Goal: Task Accomplishment & Management: Manage account settings

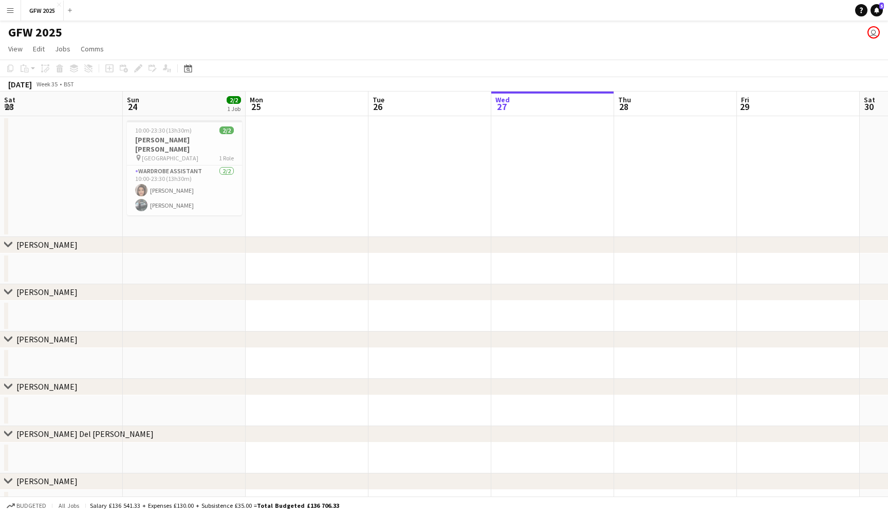
scroll to position [0, 246]
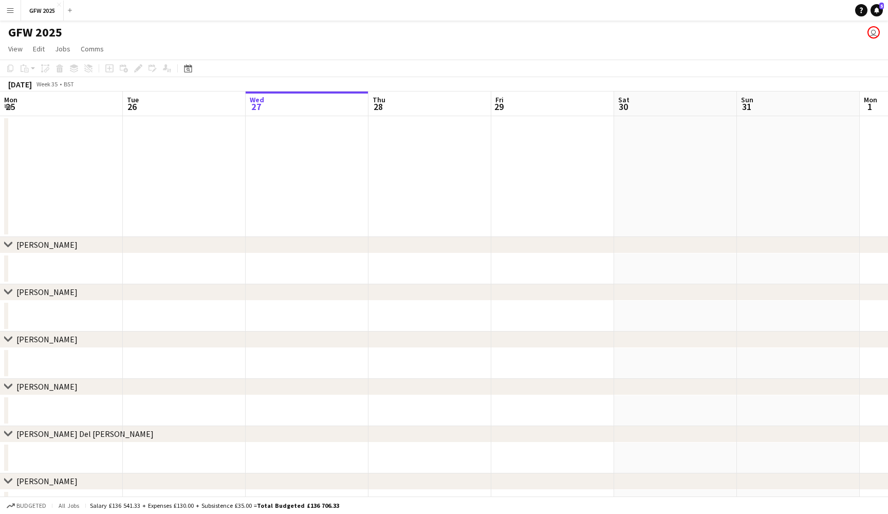
click at [474, 166] on app-date-cell at bounding box center [429, 176] width 123 height 121
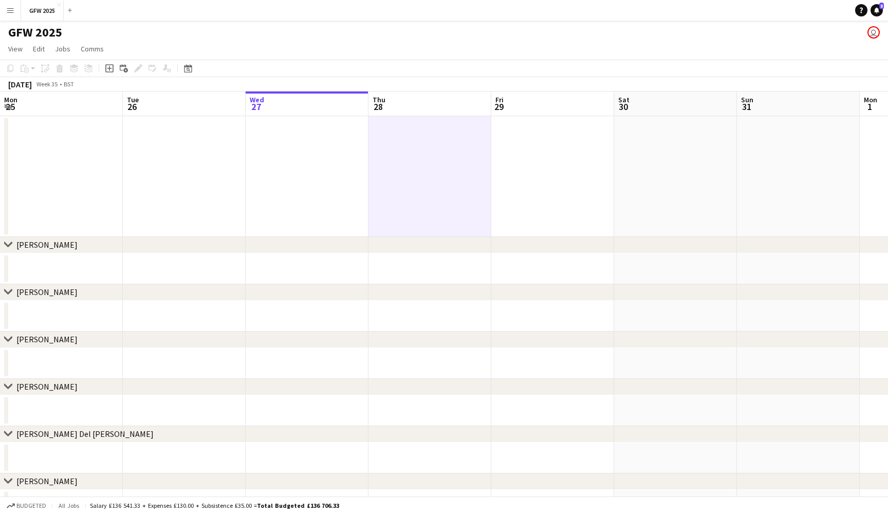
click at [7, 7] on app-icon "Menu" at bounding box center [10, 10] width 8 height 8
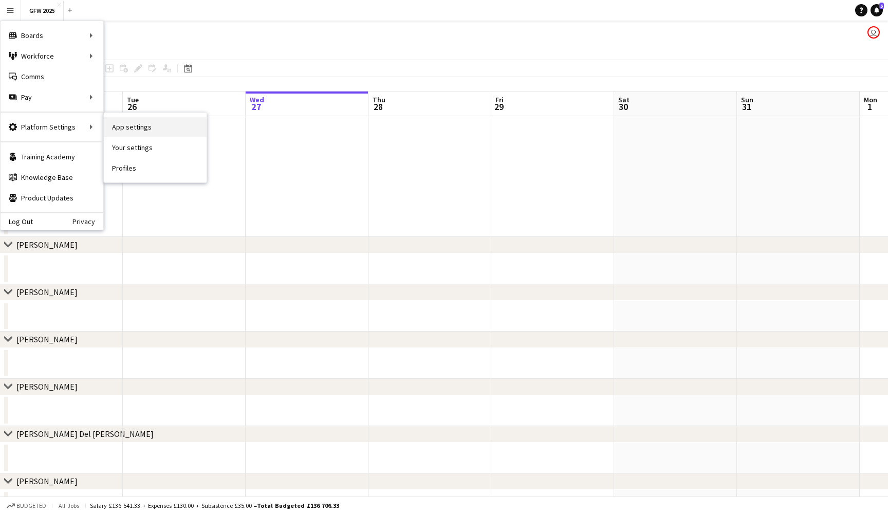
click at [160, 132] on link "App settings" at bounding box center [155, 127] width 103 height 21
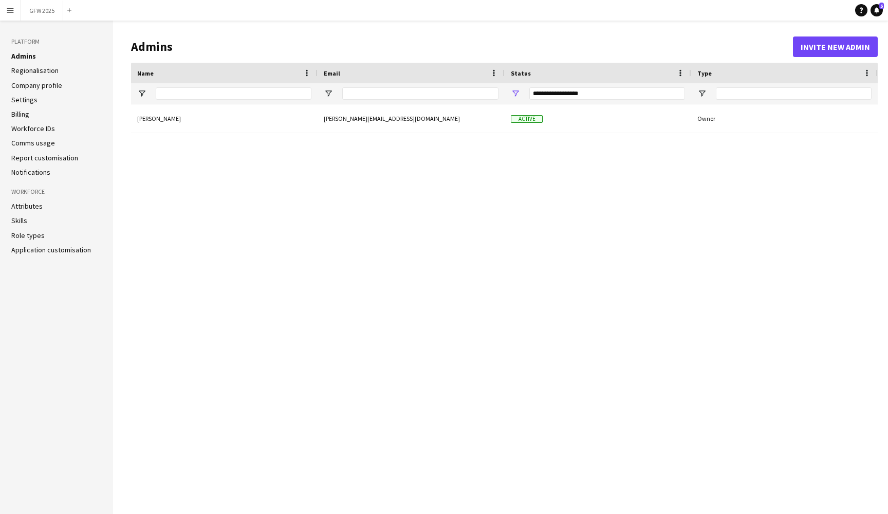
click at [40, 249] on link "Application customisation" at bounding box center [51, 249] width 80 height 9
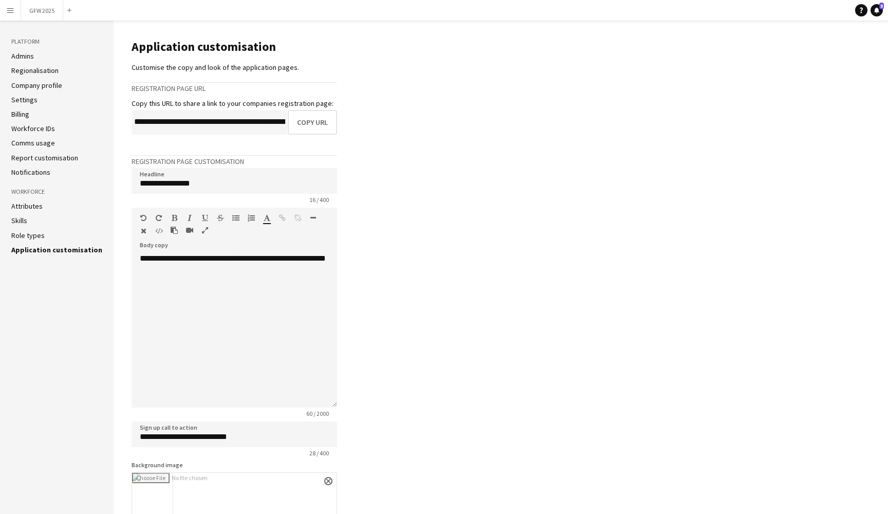
click at [9, 6] on app-icon "Menu" at bounding box center [10, 10] width 8 height 8
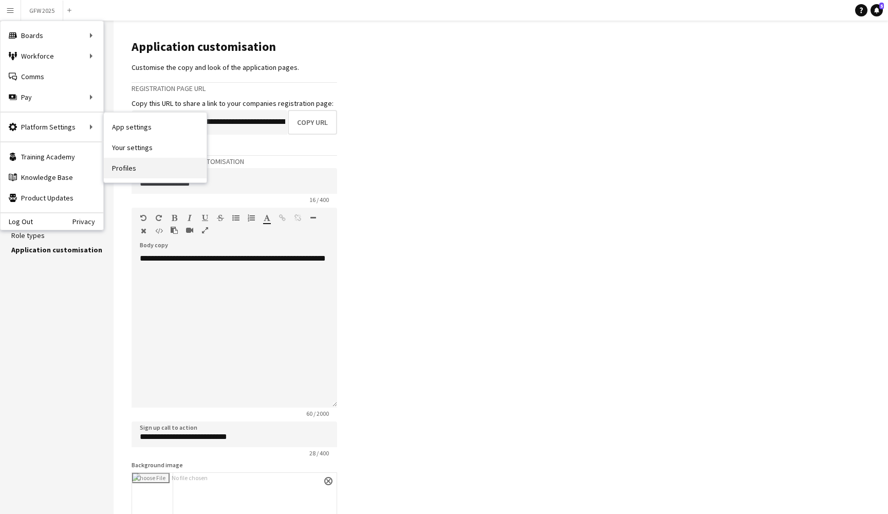
click at [128, 162] on link "Profiles" at bounding box center [155, 168] width 103 height 21
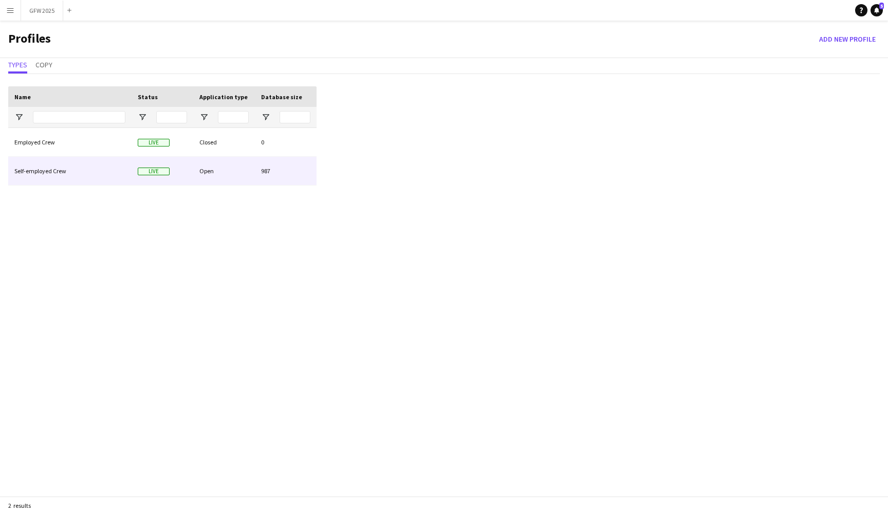
click at [122, 172] on div "Self-employed Crew" at bounding box center [69, 171] width 123 height 28
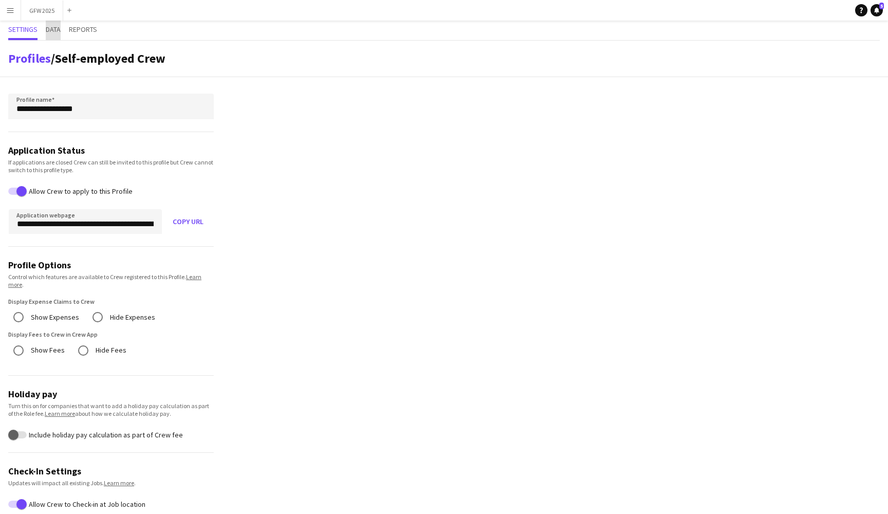
click at [54, 29] on span "Data" at bounding box center [53, 29] width 15 height 7
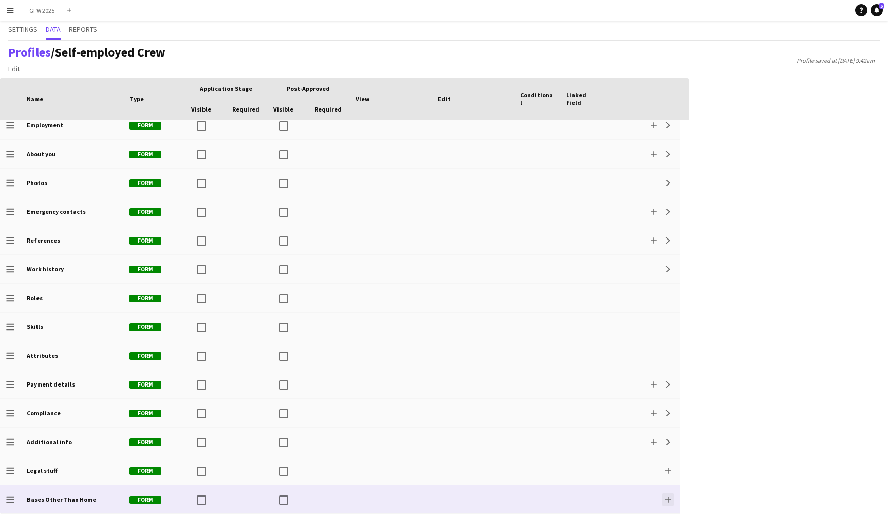
click at [666, 498] on app-icon "Add" at bounding box center [668, 499] width 6 height 6
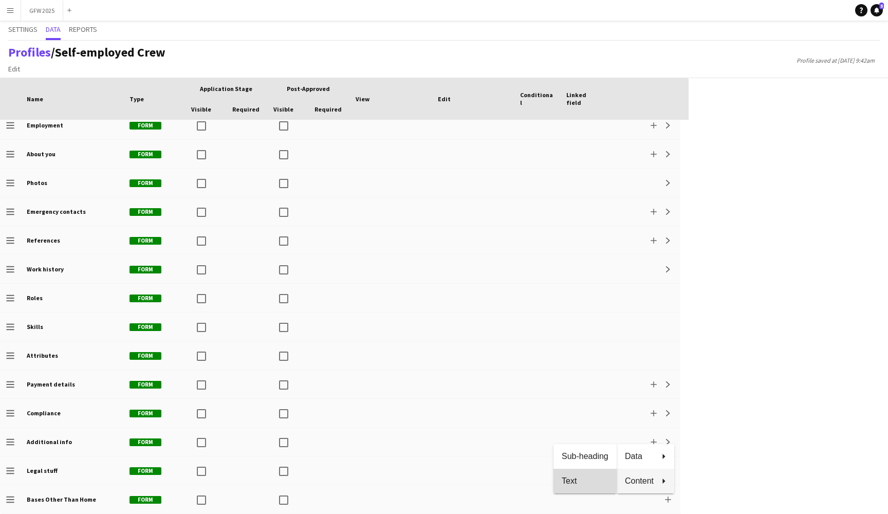
click at [588, 483] on span "Text" at bounding box center [584, 480] width 47 height 9
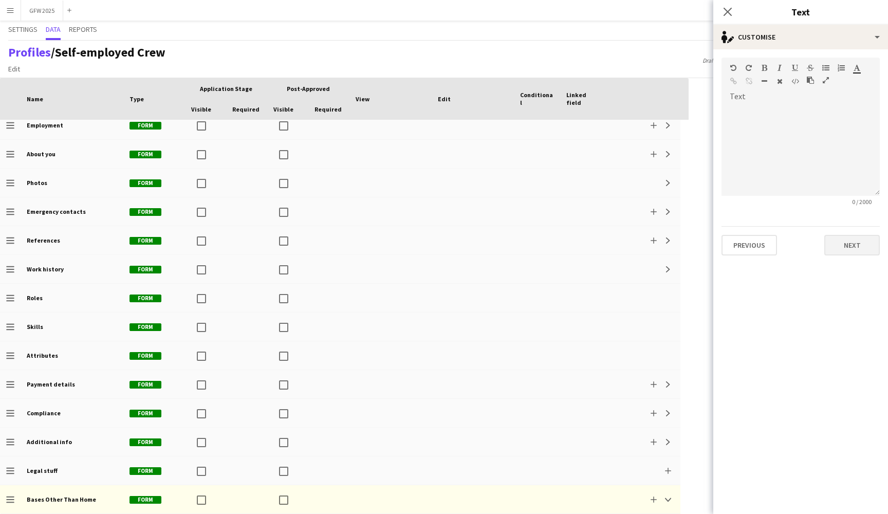
click at [853, 246] on button "Next" at bounding box center [851, 245] width 55 height 21
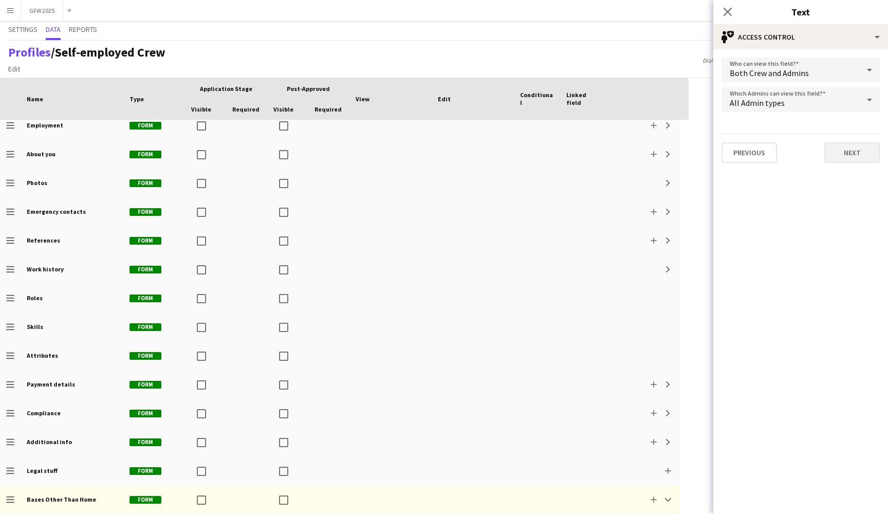
click at [859, 152] on button "Next" at bounding box center [851, 152] width 55 height 21
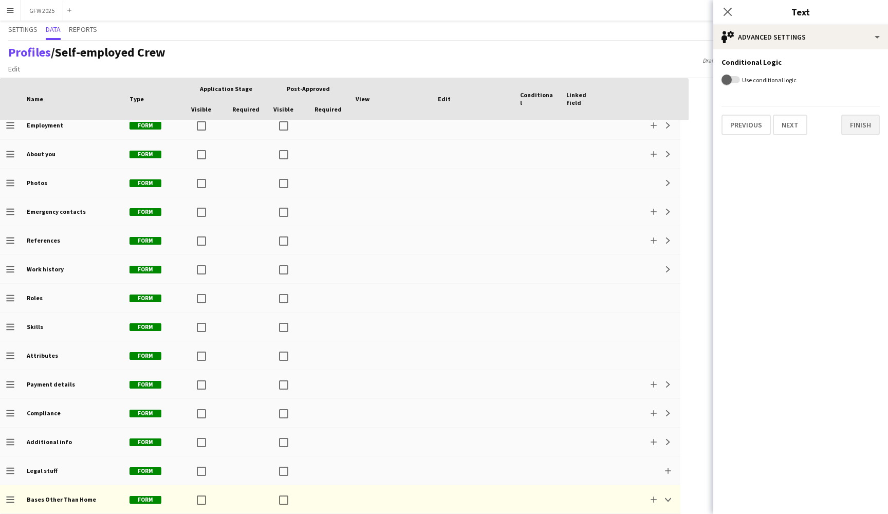
click at [856, 126] on button "Finish" at bounding box center [860, 125] width 39 height 21
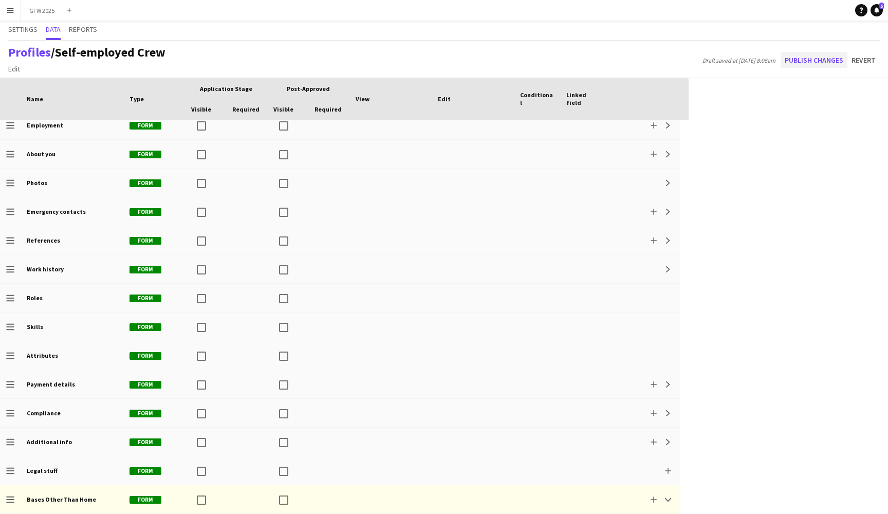
click at [835, 59] on button "Publish changes" at bounding box center [813, 60] width 67 height 16
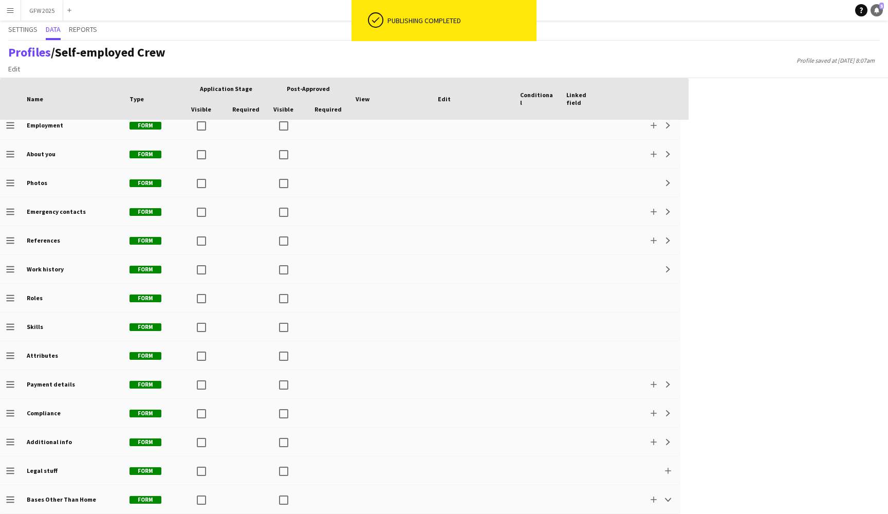
click at [877, 14] on link "Notifications 5" at bounding box center [876, 10] width 12 height 12
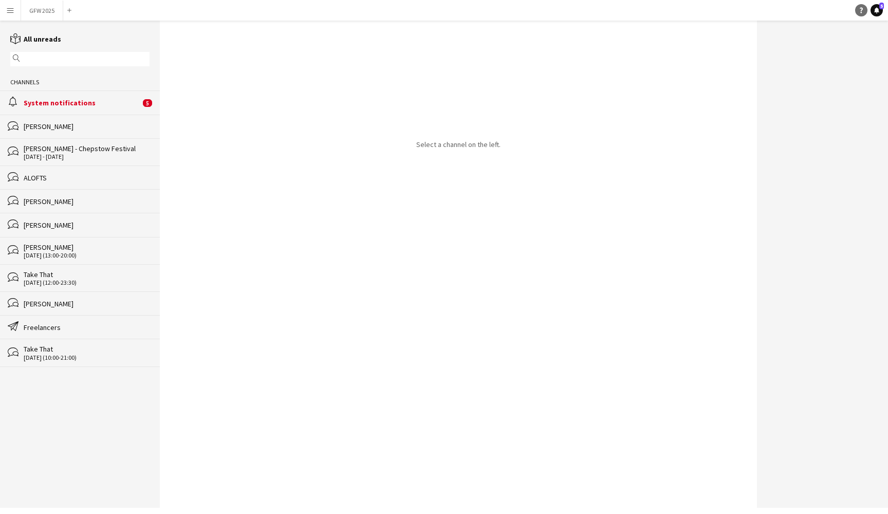
click at [864, 13] on link "Help" at bounding box center [861, 10] width 12 height 12
click at [9, 14] on app-icon "Menu" at bounding box center [10, 10] width 8 height 8
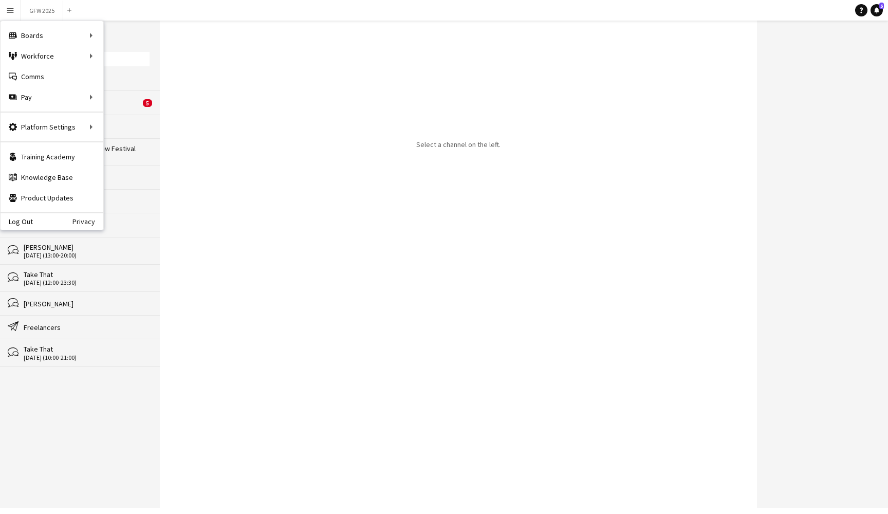
click at [174, 183] on div "Select a channel on the left." at bounding box center [458, 264] width 597 height 487
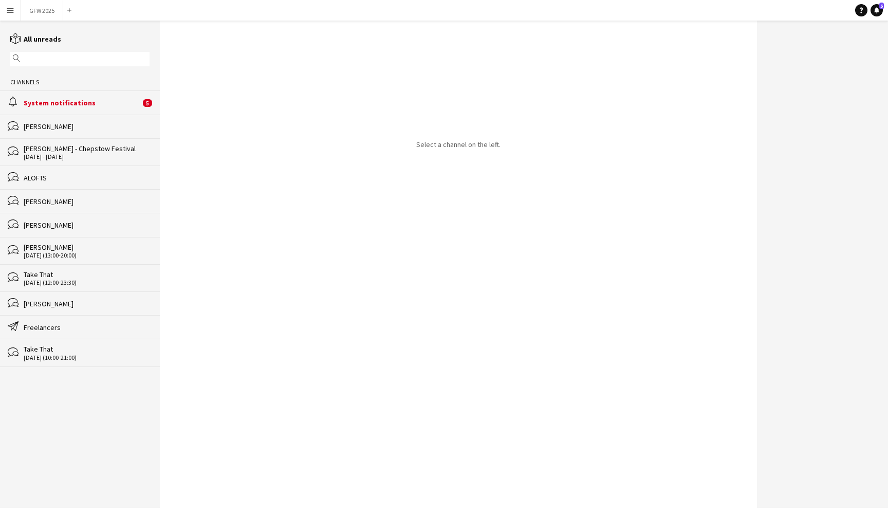
click at [8, 9] on app-icon "Menu" at bounding box center [10, 10] width 8 height 8
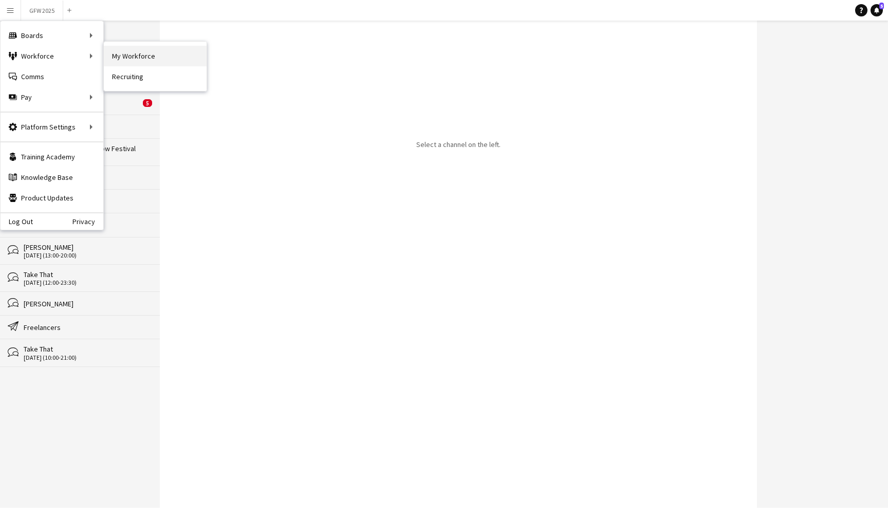
click at [165, 55] on link "My Workforce" at bounding box center [155, 56] width 103 height 21
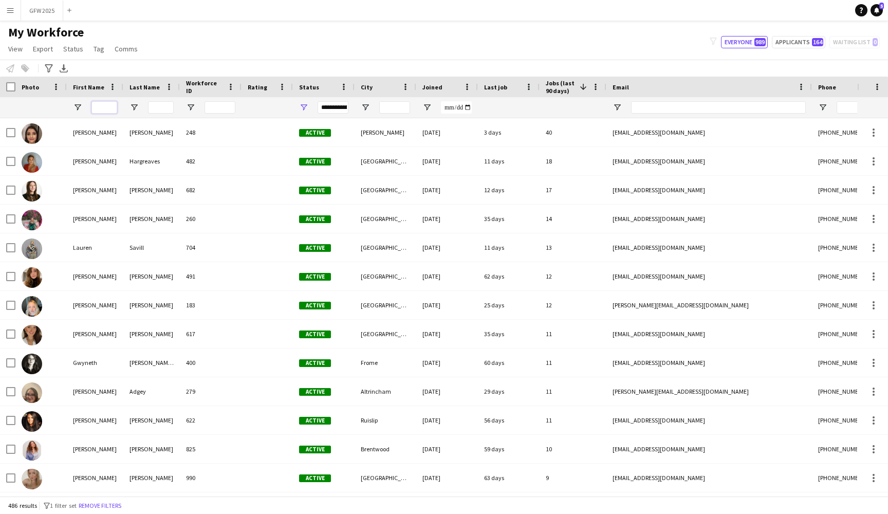
click at [108, 107] on input "First Name Filter Input" at bounding box center [104, 107] width 26 height 12
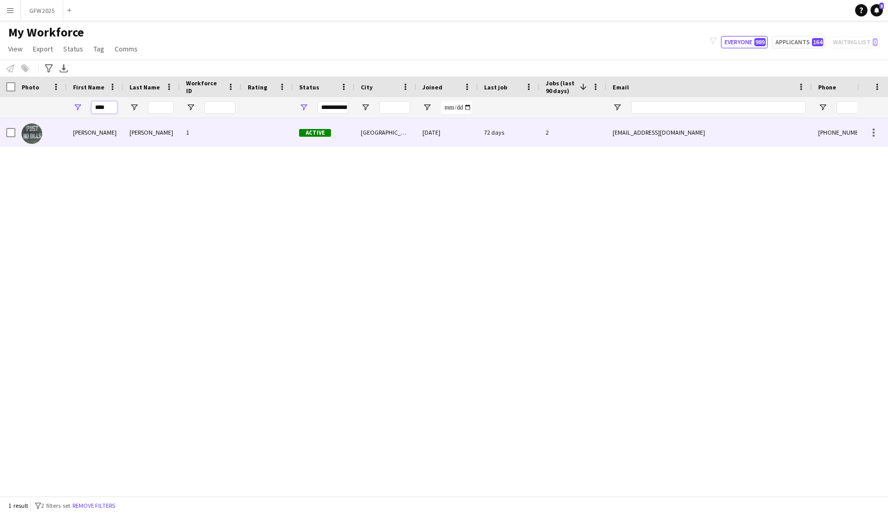
type input "****"
click at [79, 130] on div "[PERSON_NAME]" at bounding box center [95, 132] width 57 height 28
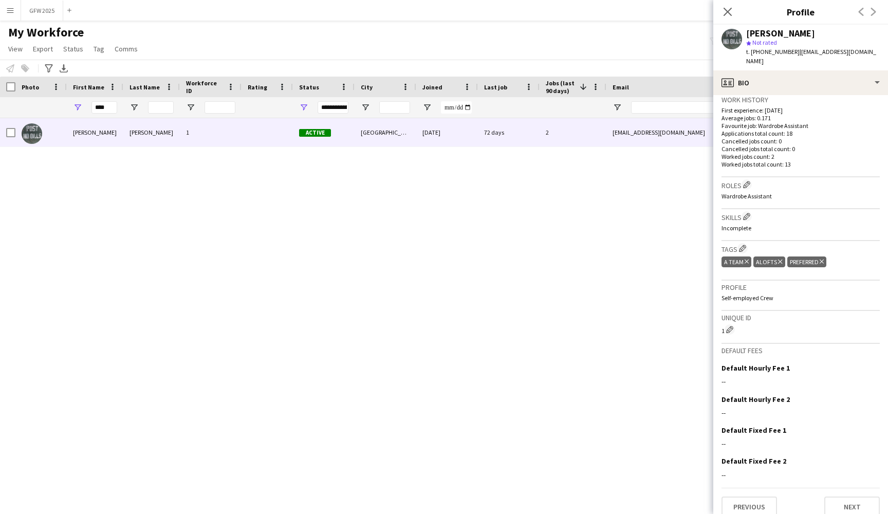
scroll to position [254, 0]
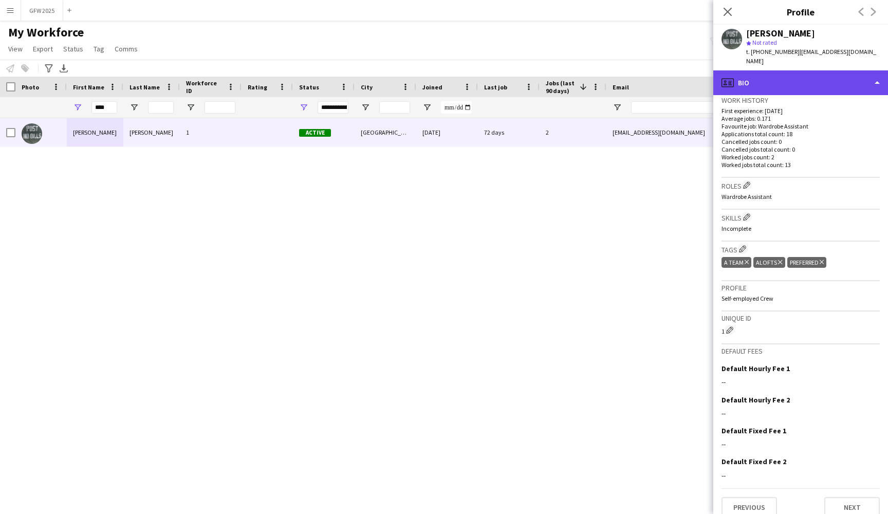
click at [864, 72] on div "profile Bio" at bounding box center [800, 82] width 175 height 25
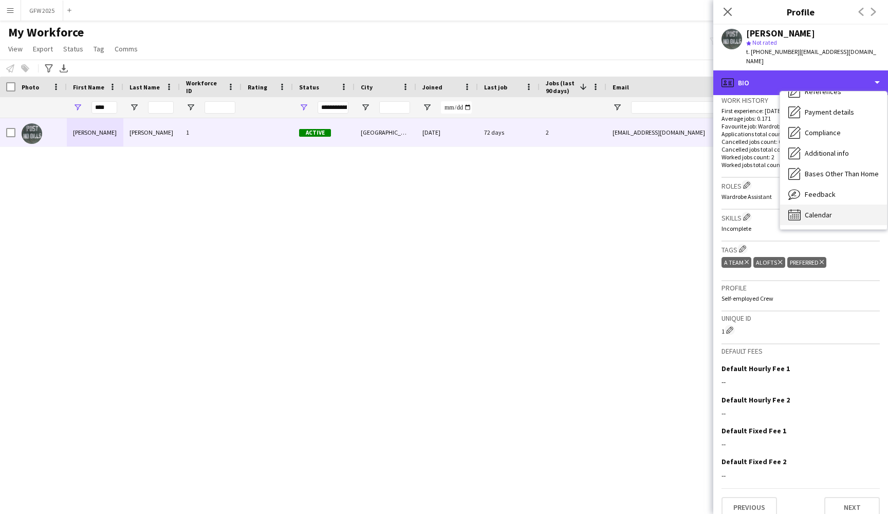
scroll to position [117, 0]
click at [844, 208] on div "Calendar Calendar" at bounding box center [833, 214] width 107 height 21
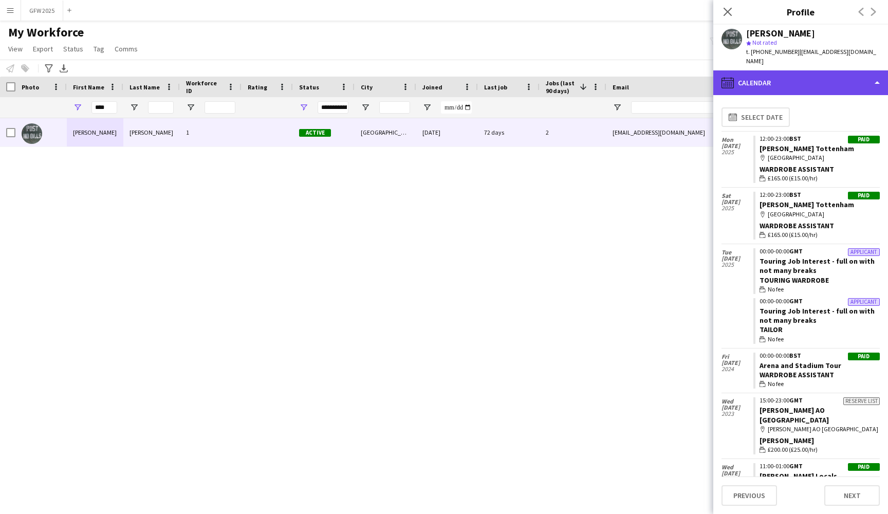
click at [859, 70] on div "calendar-full Calendar" at bounding box center [800, 82] width 175 height 25
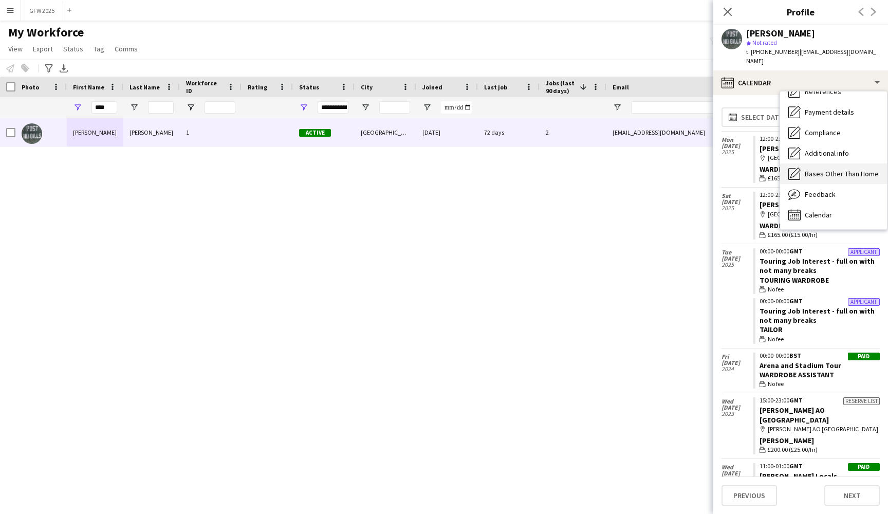
click at [856, 170] on div "Bases Other Than Home Bases Other Than Home" at bounding box center [833, 173] width 107 height 21
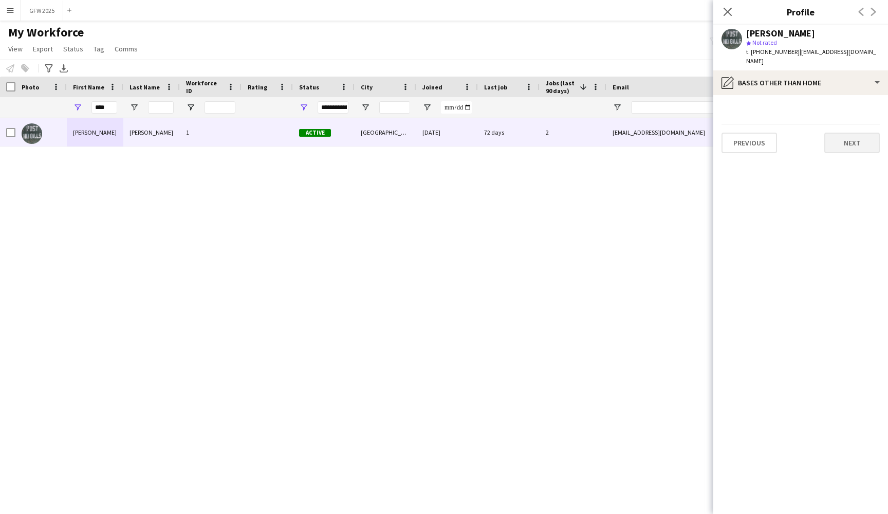
click at [858, 133] on button "Next" at bounding box center [851, 143] width 55 height 21
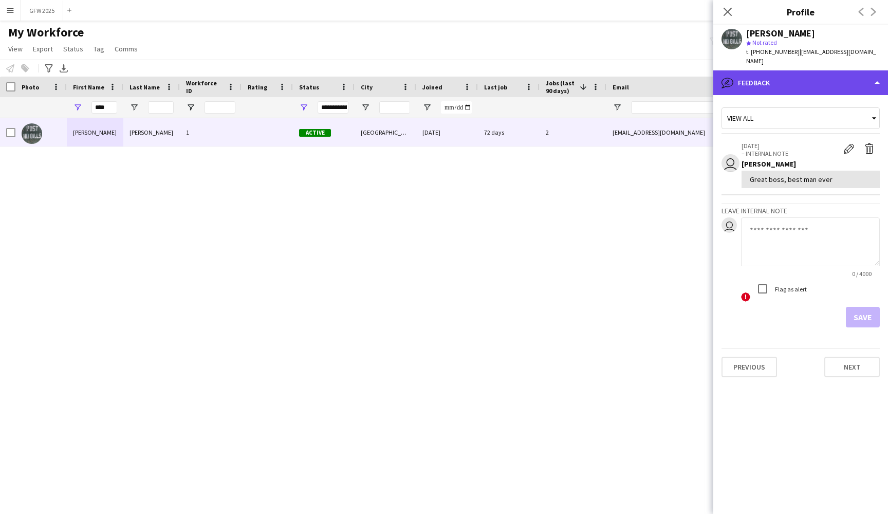
click at [797, 73] on div "bubble-pencil Feedback" at bounding box center [800, 82] width 175 height 25
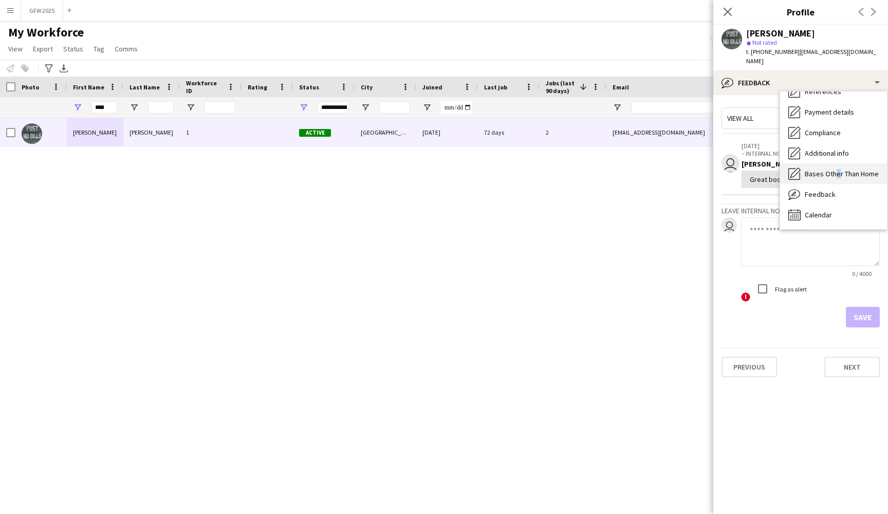
click at [833, 169] on span "Bases Other Than Home" at bounding box center [841, 173] width 74 height 9
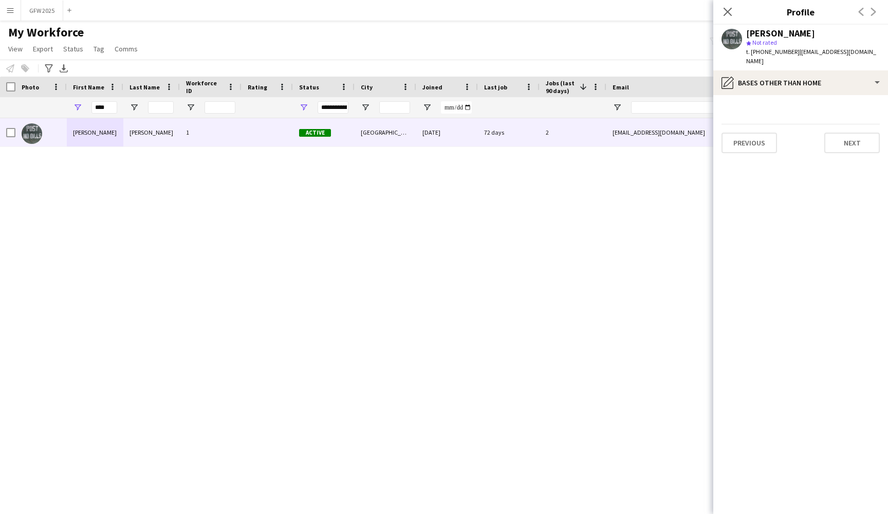
scroll to position [0, 0]
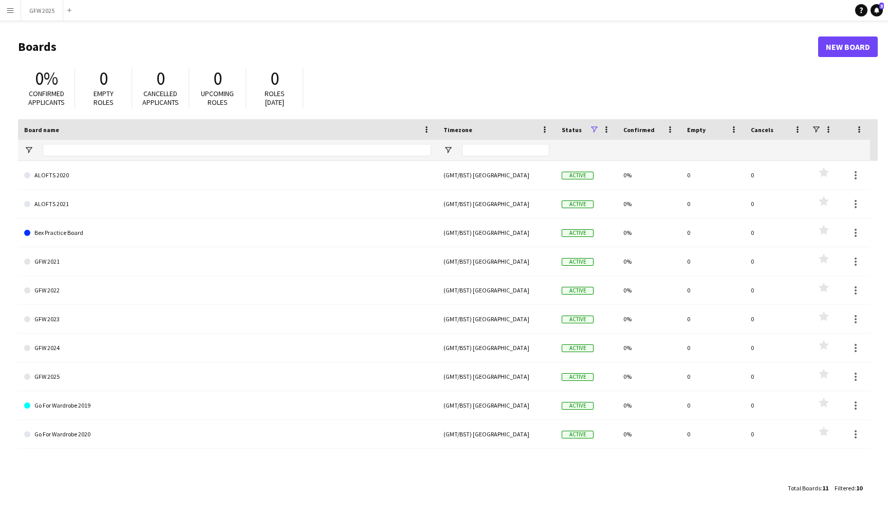
click at [7, 9] on app-icon "Menu" at bounding box center [10, 10] width 8 height 8
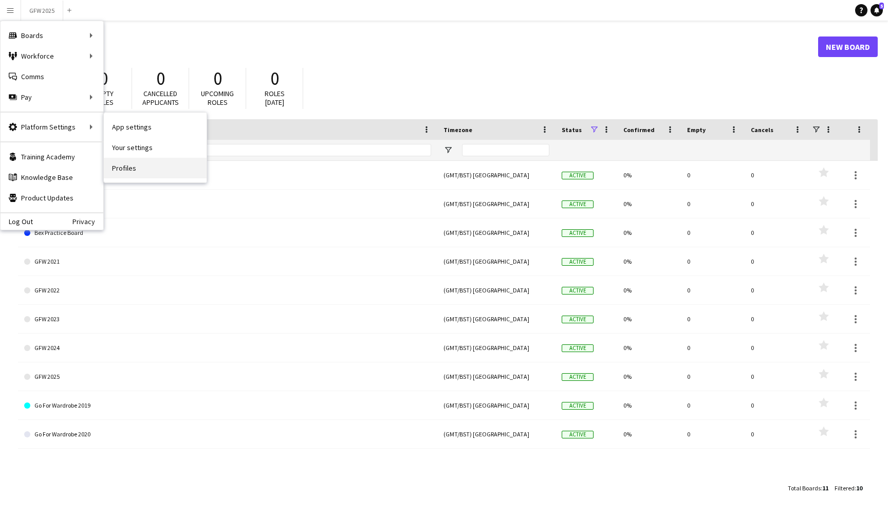
click at [149, 169] on link "Profiles" at bounding box center [155, 168] width 103 height 21
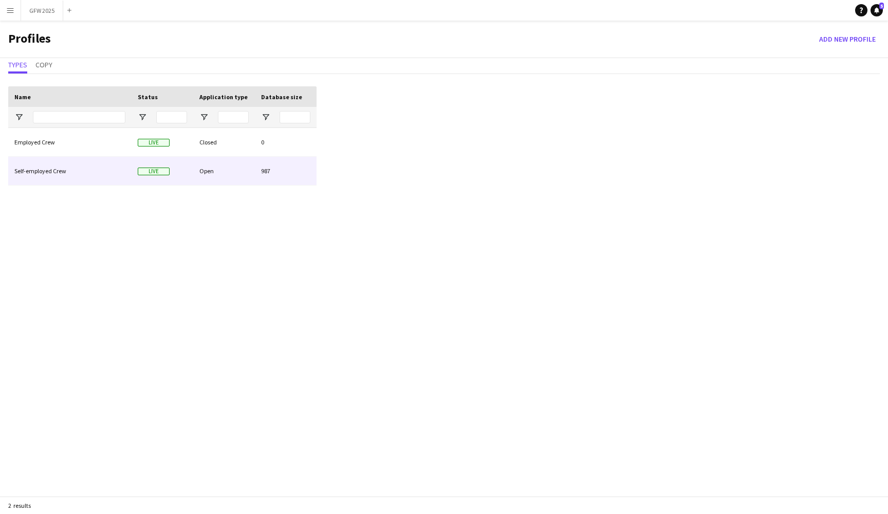
click at [194, 165] on div "Open" at bounding box center [224, 171] width 62 height 28
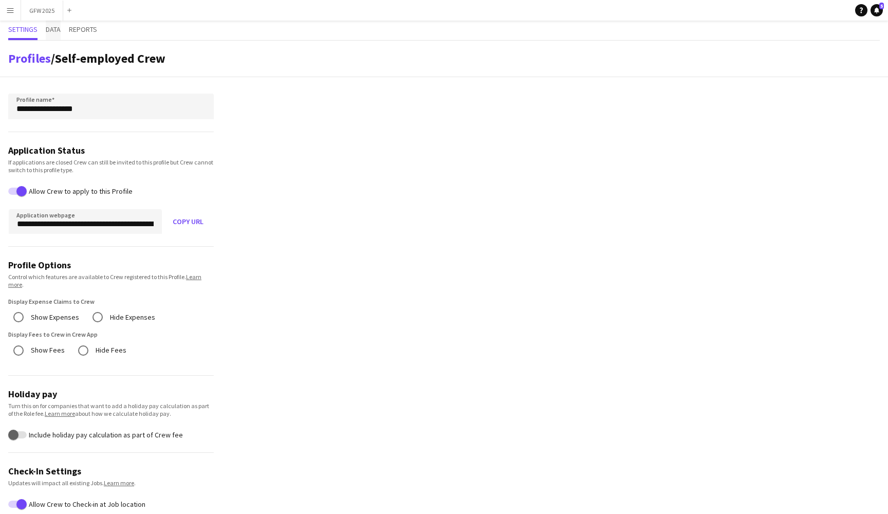
click at [52, 34] on span "Data" at bounding box center [53, 31] width 15 height 20
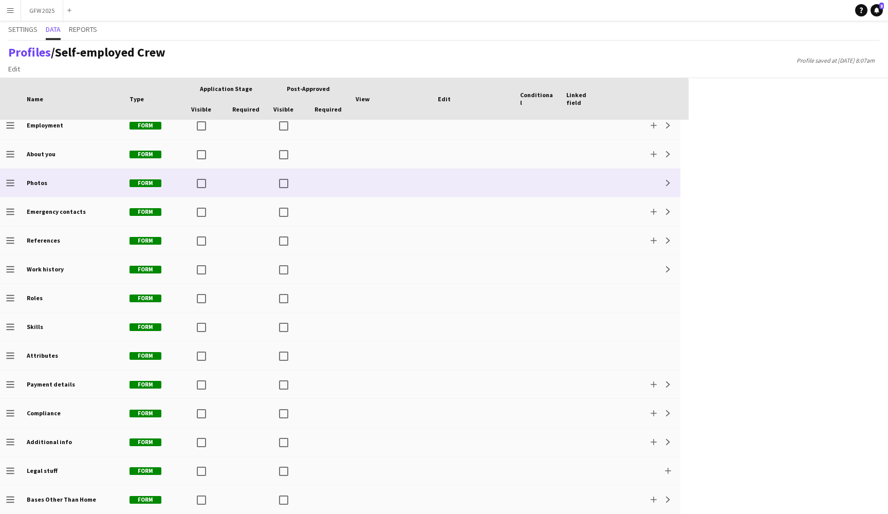
scroll to position [38, 0]
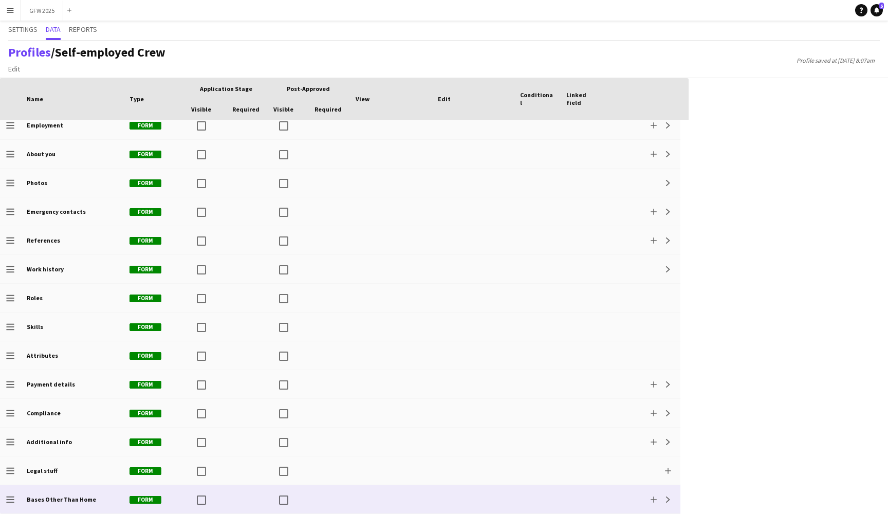
click at [151, 498] on span "Form" at bounding box center [145, 500] width 32 height 8
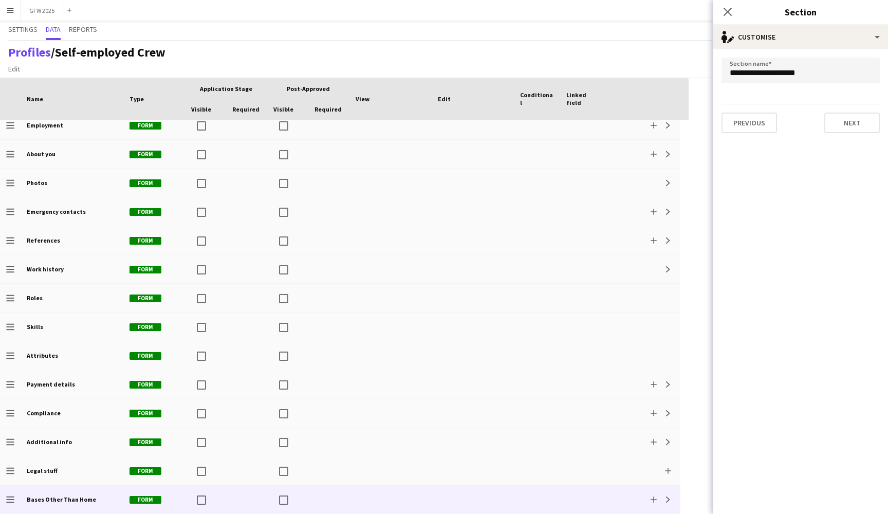
click at [848, 112] on div "Previous Next" at bounding box center [800, 118] width 158 height 29
click at [849, 123] on button "Next" at bounding box center [851, 123] width 55 height 21
click at [873, 68] on icon at bounding box center [869, 70] width 12 height 21
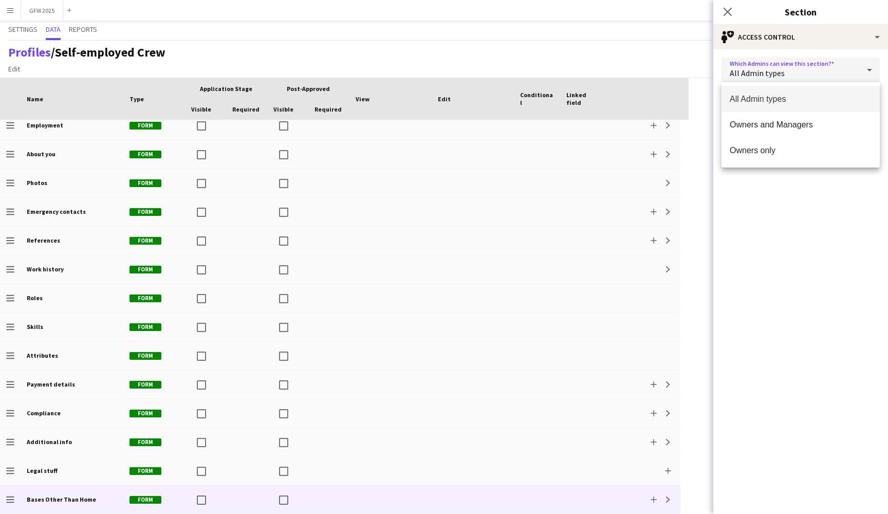
click at [789, 213] on div at bounding box center [444, 257] width 888 height 514
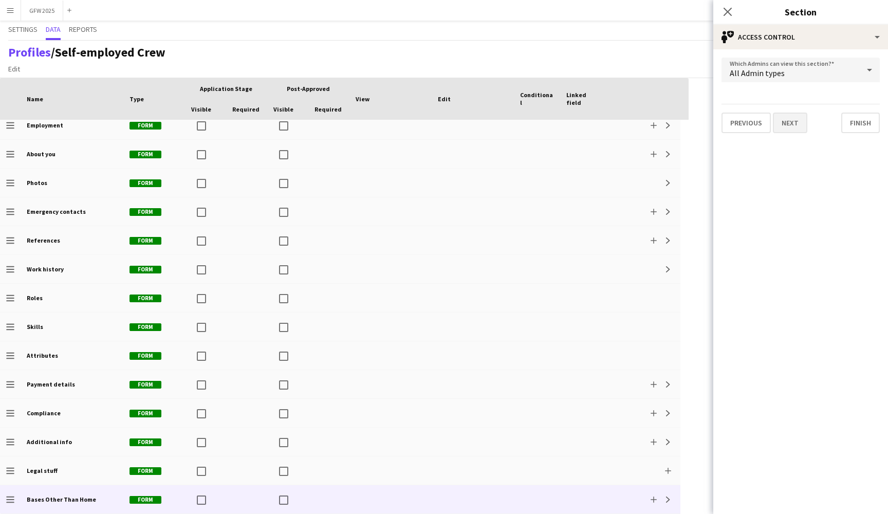
click at [799, 114] on button "Next" at bounding box center [790, 123] width 34 height 21
click at [862, 123] on button "Next" at bounding box center [851, 123] width 55 height 21
click at [728, 9] on icon "Close pop-in" at bounding box center [727, 12] width 10 height 10
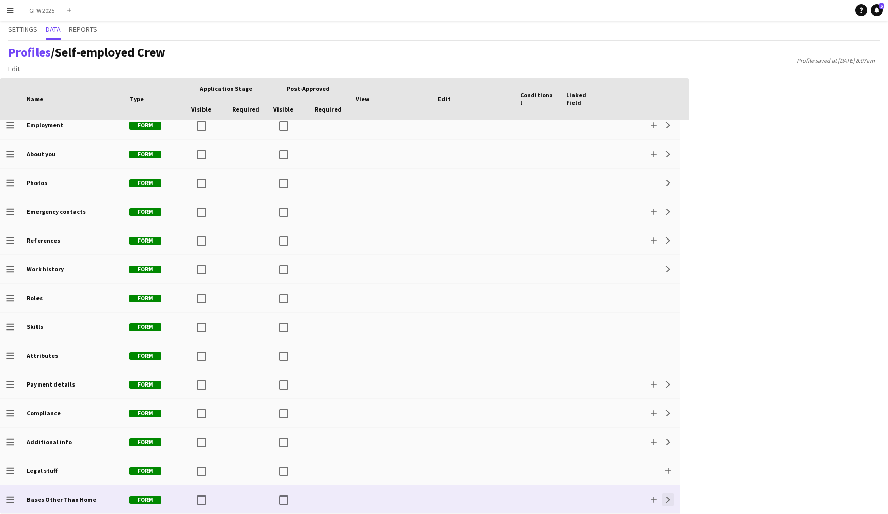
click at [666, 497] on app-icon "Expand" at bounding box center [668, 499] width 6 height 6
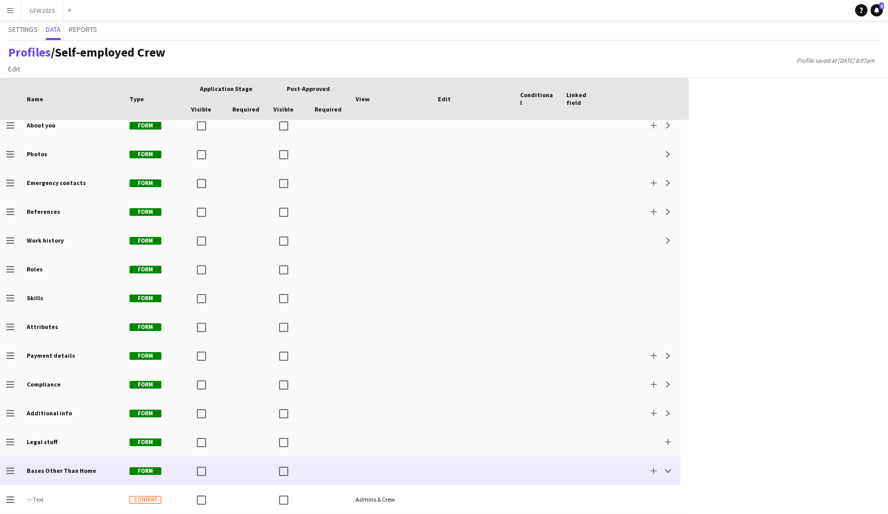
scroll to position [66, 0]
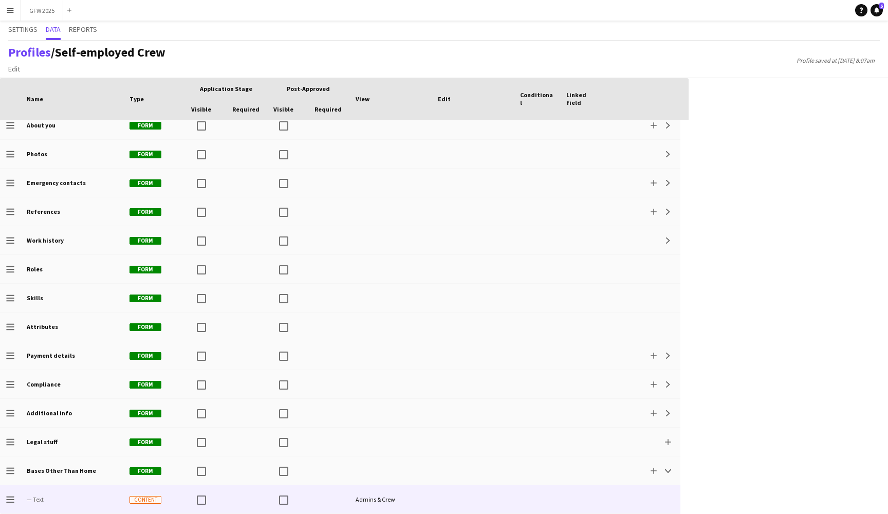
click at [597, 499] on div at bounding box center [583, 499] width 46 height 28
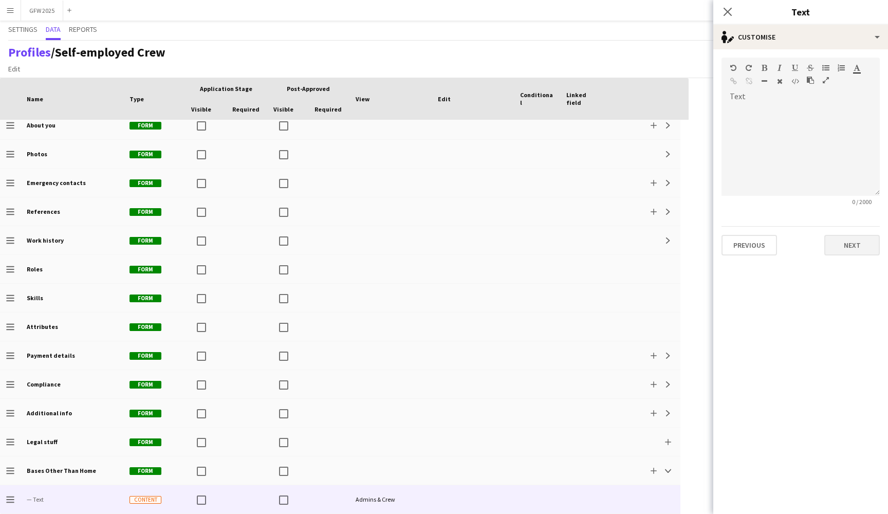
click at [851, 244] on button "Next" at bounding box center [851, 245] width 55 height 21
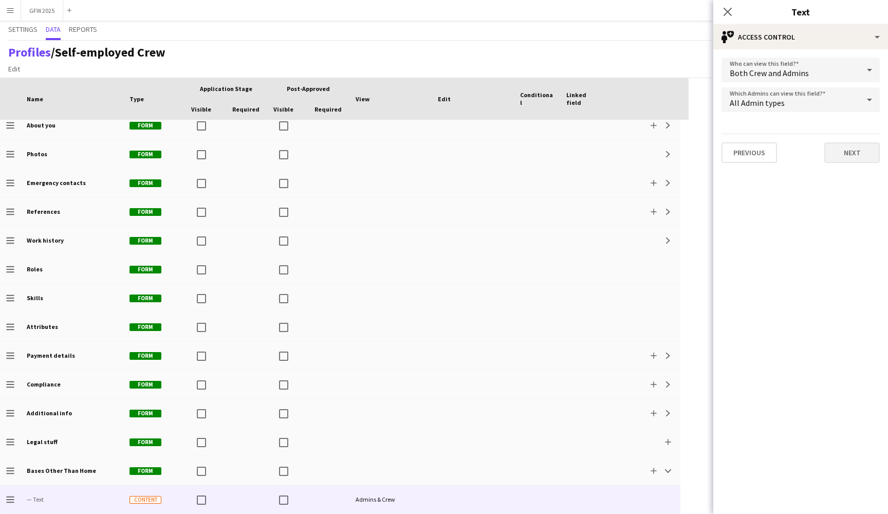
click at [856, 152] on button "Next" at bounding box center [851, 152] width 55 height 21
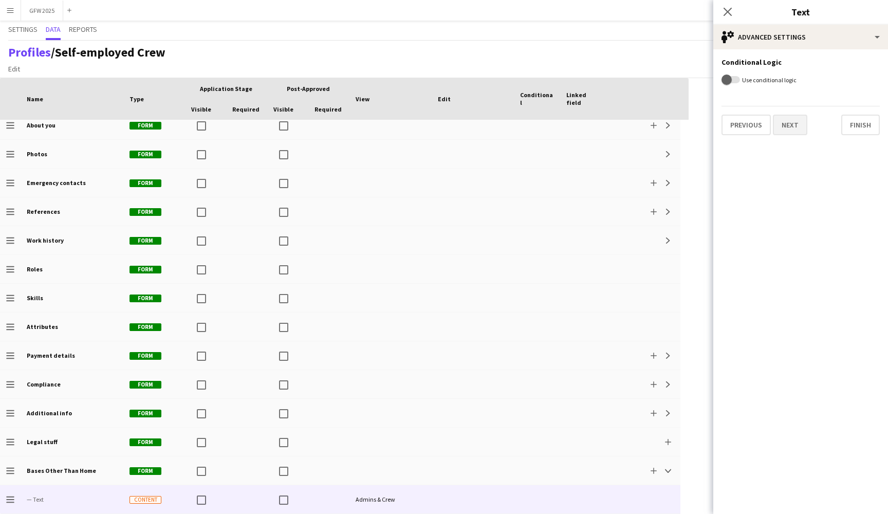
click at [797, 131] on button "Next" at bounding box center [790, 125] width 34 height 21
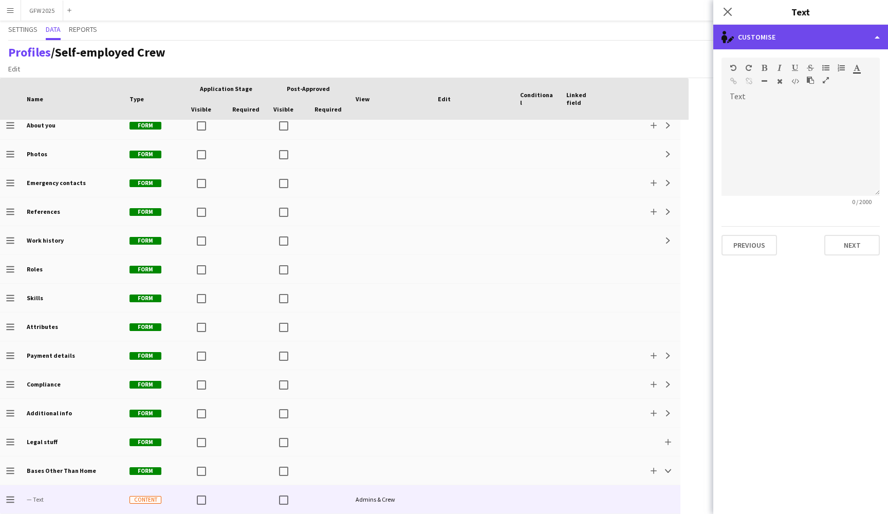
click at [866, 32] on div "single-neutral-actions-edit-1 Customise" at bounding box center [800, 37] width 175 height 25
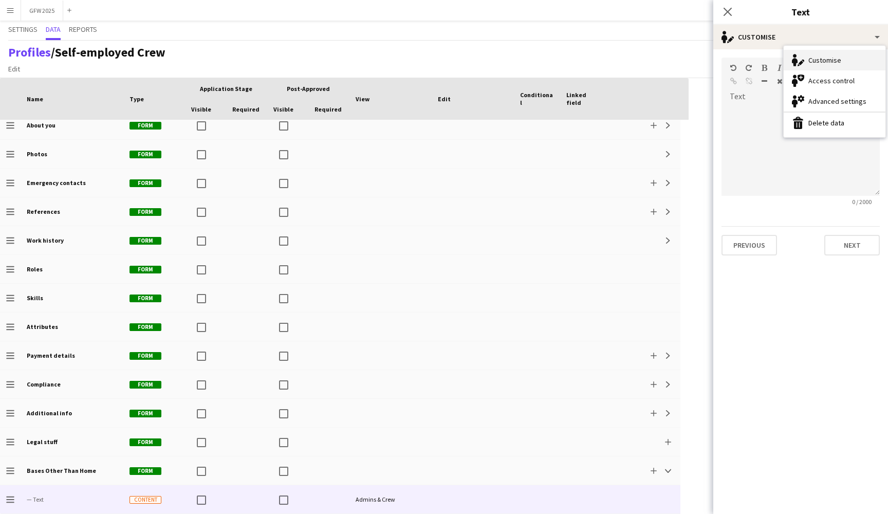
click at [845, 57] on div "Customise Customise" at bounding box center [834, 60] width 102 height 21
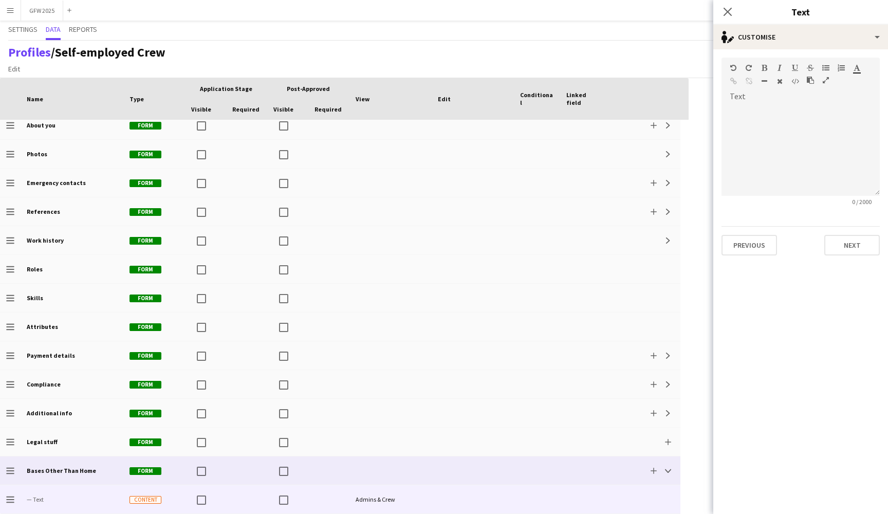
scroll to position [0, 0]
click at [667, 467] on app-icon "Collapse" at bounding box center [668, 470] width 6 height 6
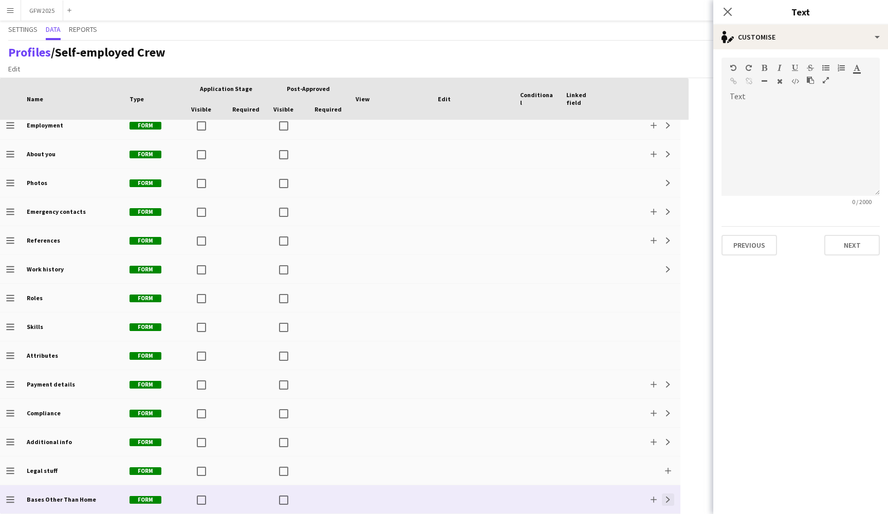
click at [668, 501] on app-icon "Expand" at bounding box center [668, 499] width 6 height 6
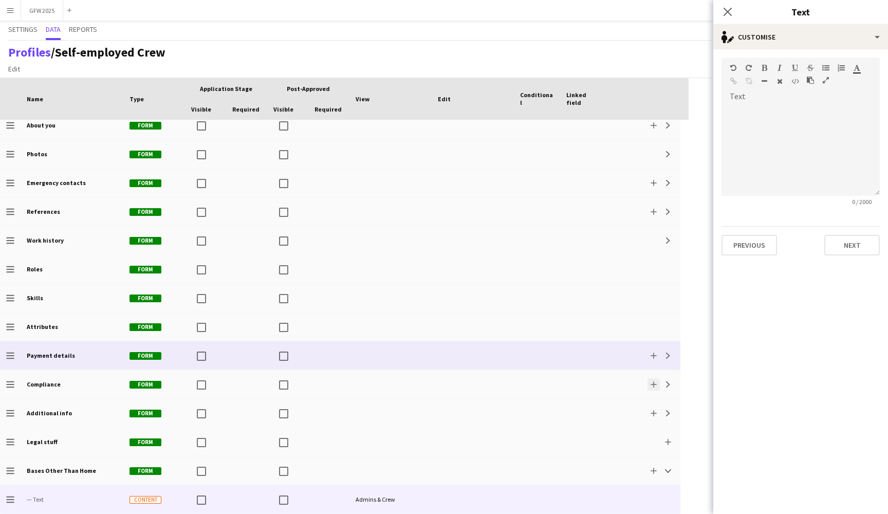
scroll to position [66, 0]
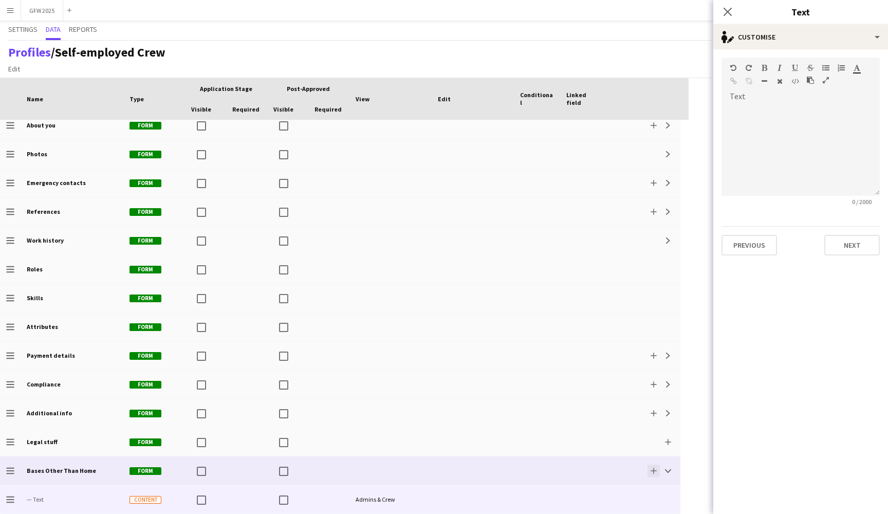
click at [656, 469] on app-icon "Add" at bounding box center [653, 470] width 6 height 6
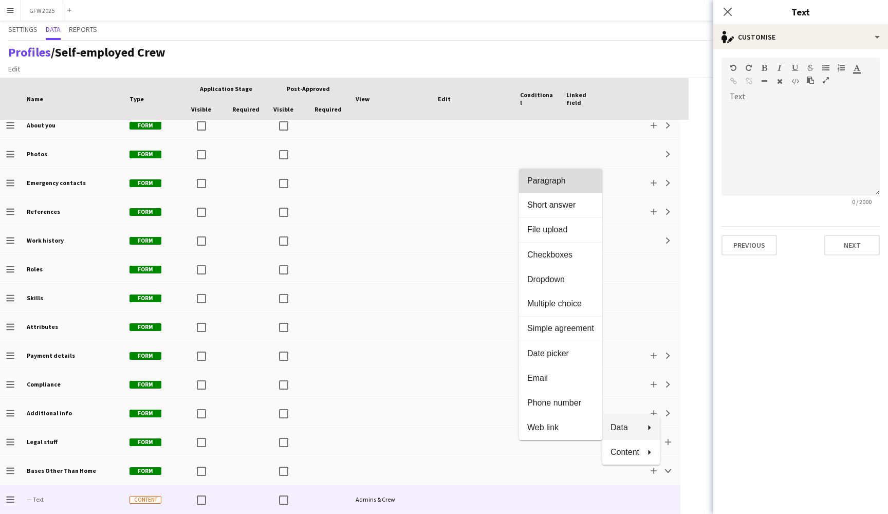
click at [571, 184] on span "Paragraph" at bounding box center [560, 180] width 67 height 9
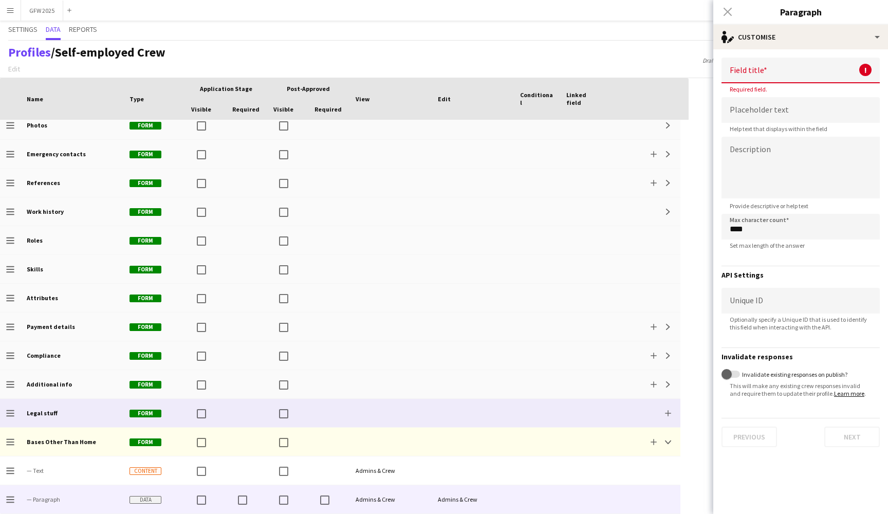
scroll to position [95, 0]
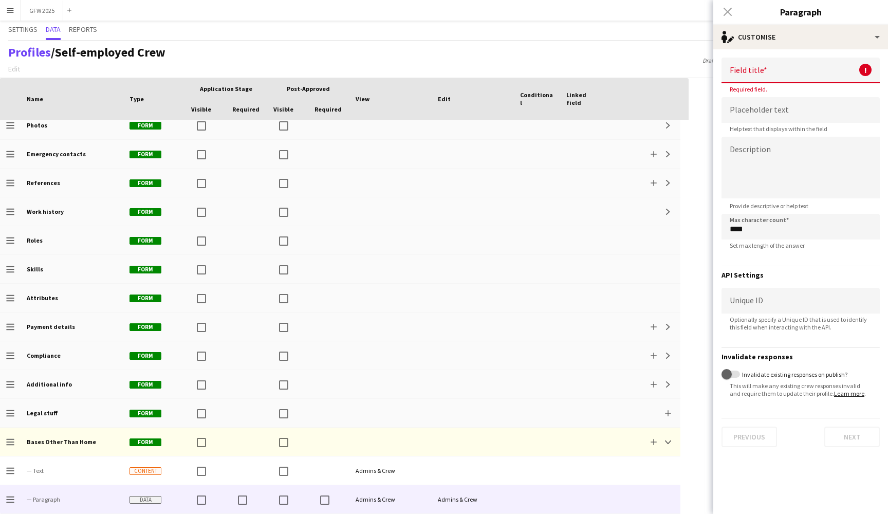
click at [726, 13] on div "Close pop-in" at bounding box center [727, 12] width 29 height 24
click at [642, 18] on app-navbar "Menu Boards Boards Boards All jobs Status Workforce Workforce My Workforce Recr…" at bounding box center [444, 10] width 888 height 21
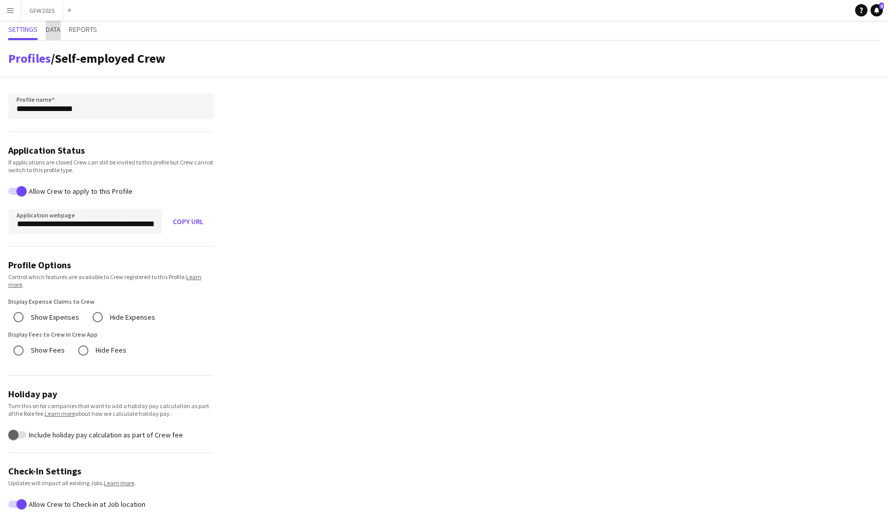
click at [58, 30] on span "Data" at bounding box center [53, 29] width 15 height 7
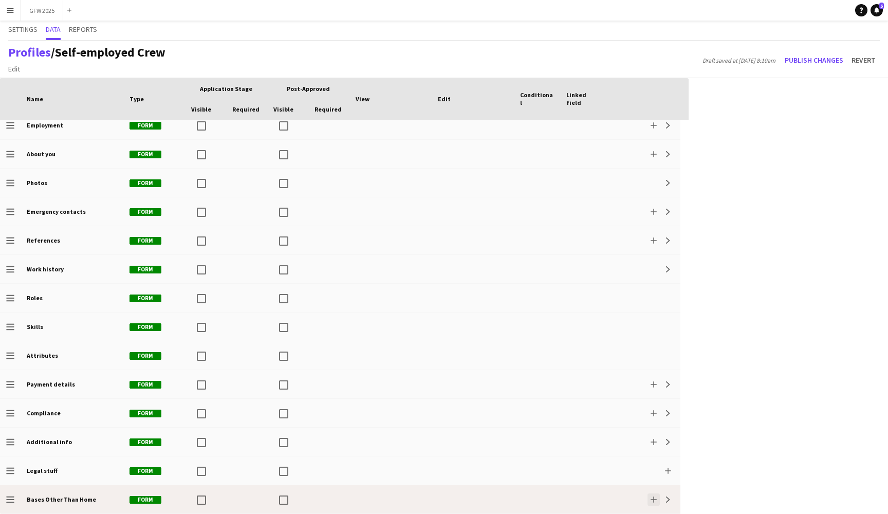
click at [653, 498] on app-icon "Add" at bounding box center [653, 499] width 6 height 6
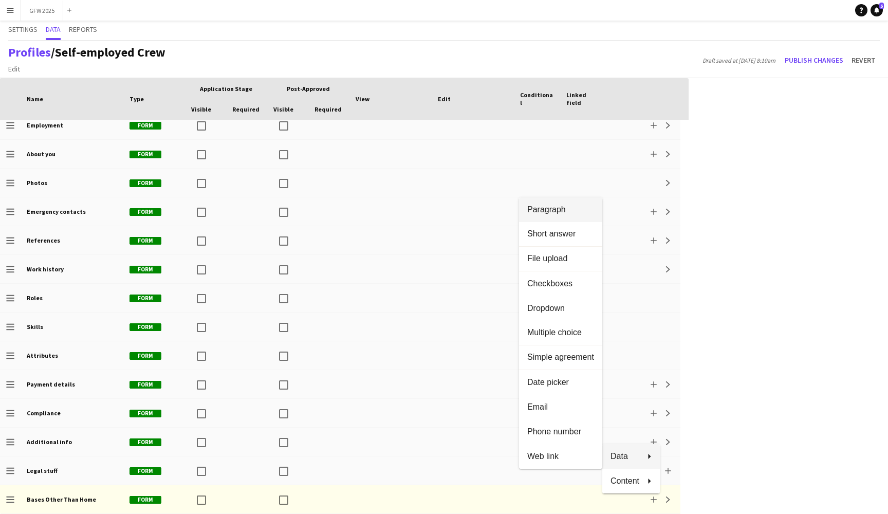
click at [576, 208] on span "Paragraph" at bounding box center [560, 208] width 67 height 9
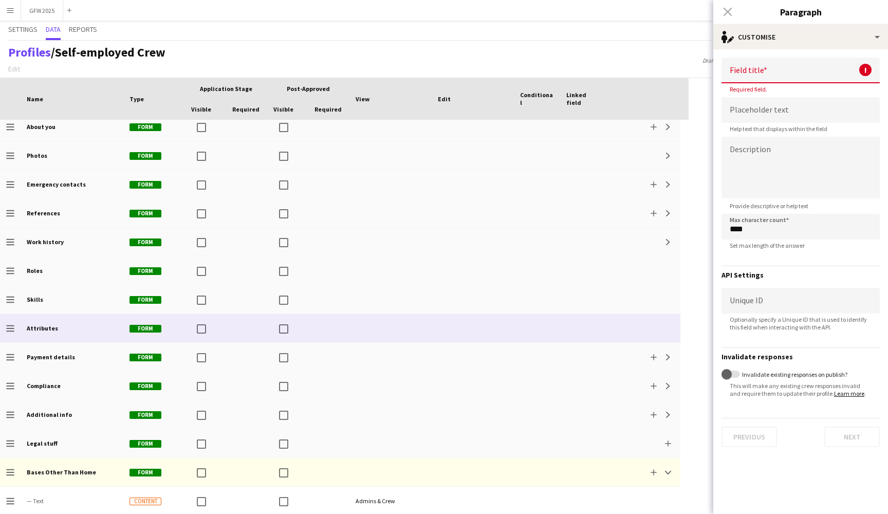
scroll to position [49, 0]
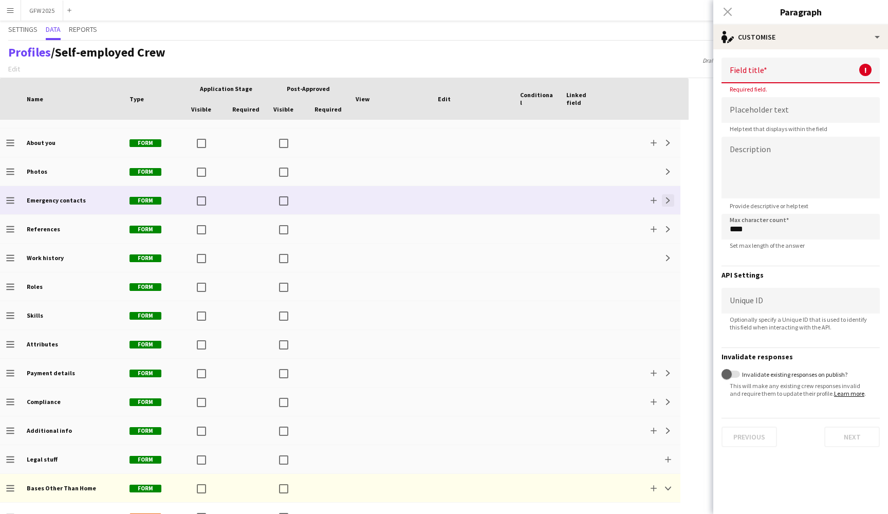
click at [669, 200] on app-icon "Expand" at bounding box center [668, 200] width 6 height 6
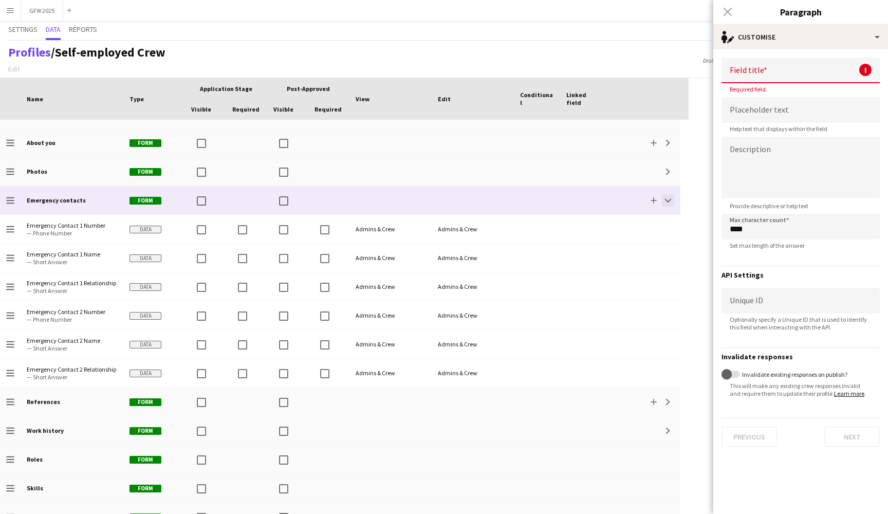
click at [669, 200] on app-icon "Collapse" at bounding box center [668, 200] width 6 height 6
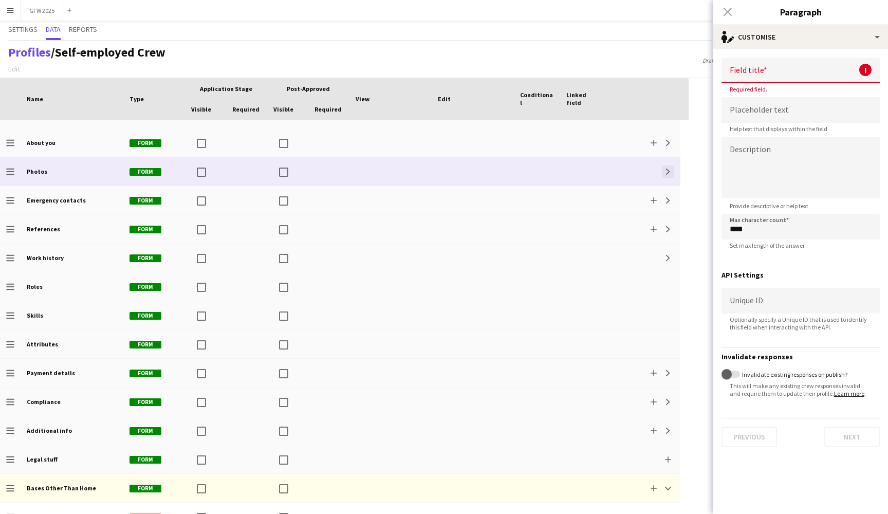
click at [669, 172] on app-icon "Expand" at bounding box center [668, 172] width 6 height 6
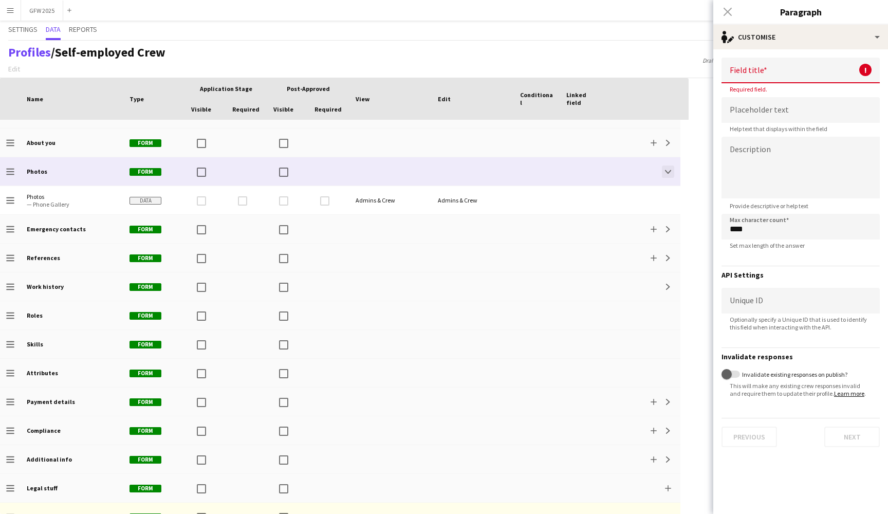
click at [669, 172] on app-icon "Collapse" at bounding box center [668, 172] width 6 height 6
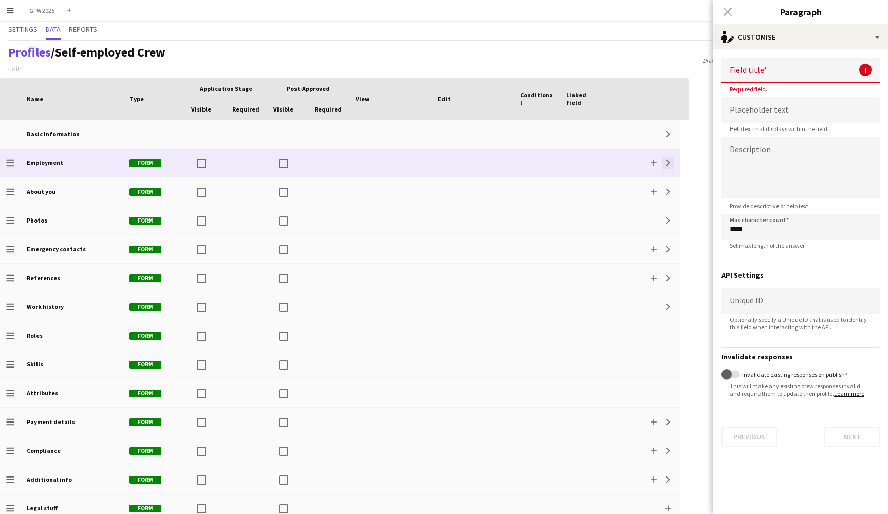
scroll to position [0, 0]
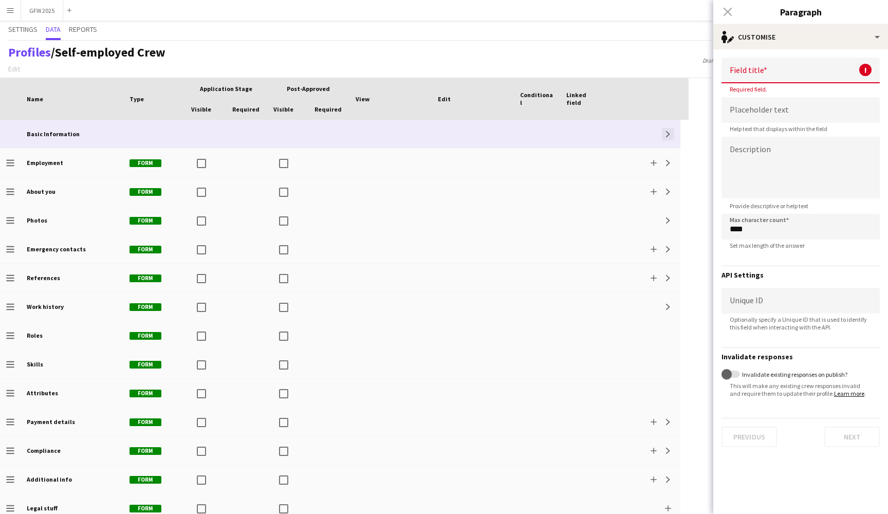
click at [669, 135] on app-icon "Expand" at bounding box center [668, 134] width 6 height 6
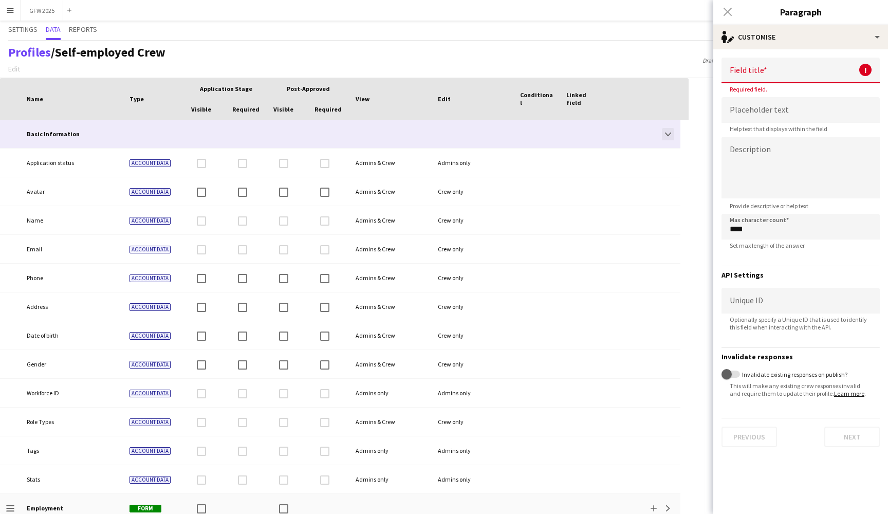
click at [671, 134] on button "Collapse" at bounding box center [668, 134] width 12 height 12
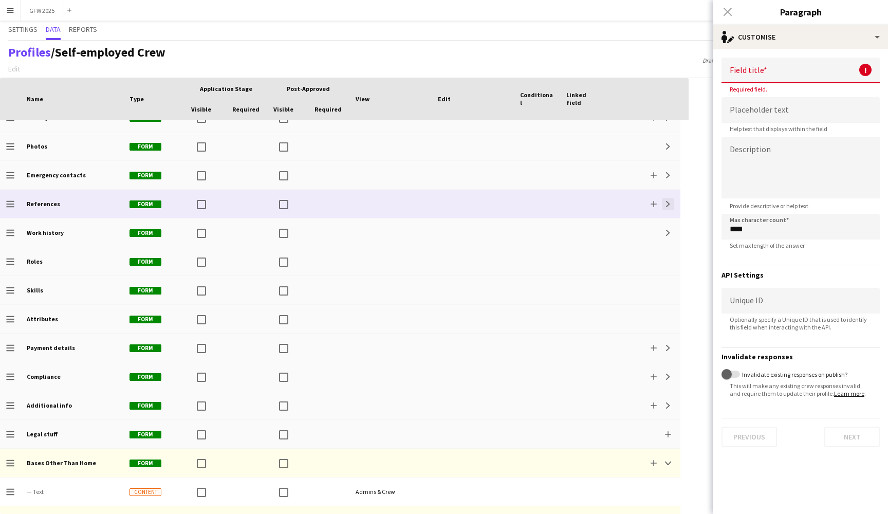
click at [670, 203] on app-icon "Expand" at bounding box center [668, 204] width 6 height 6
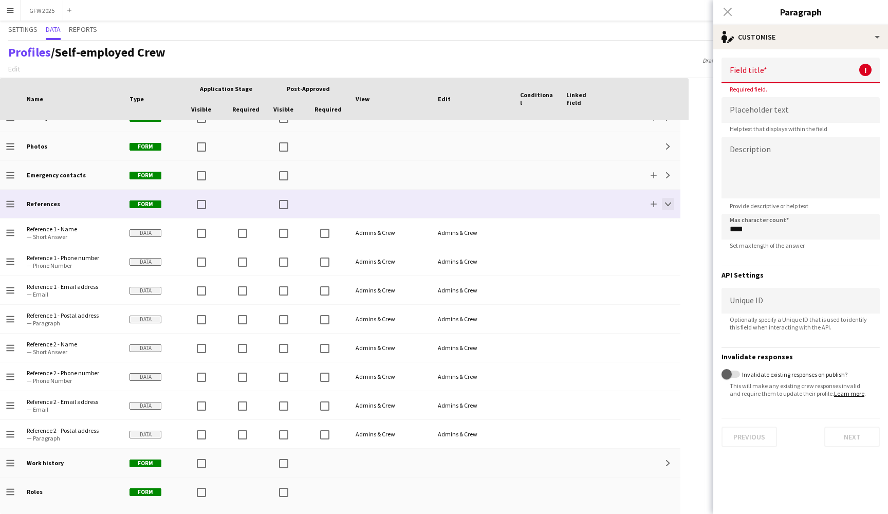
click at [670, 203] on app-icon "Collapse" at bounding box center [668, 204] width 6 height 6
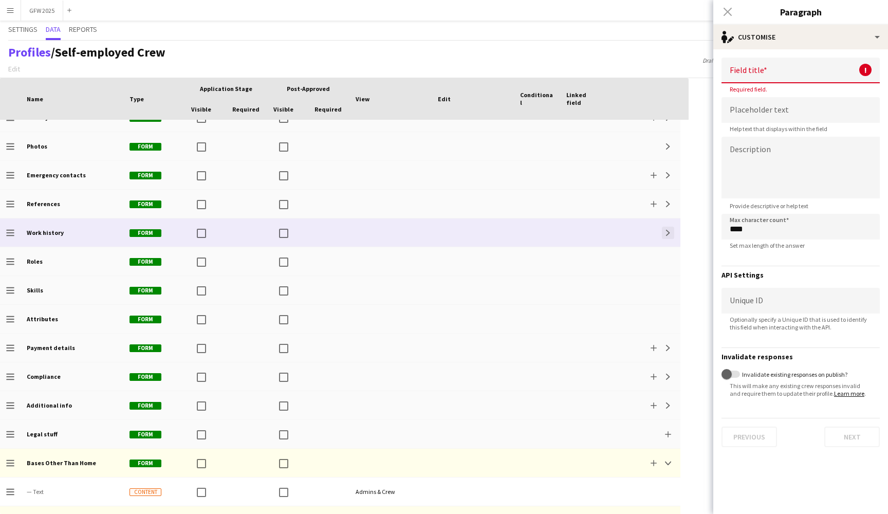
click at [669, 237] on button "Expand" at bounding box center [668, 233] width 12 height 12
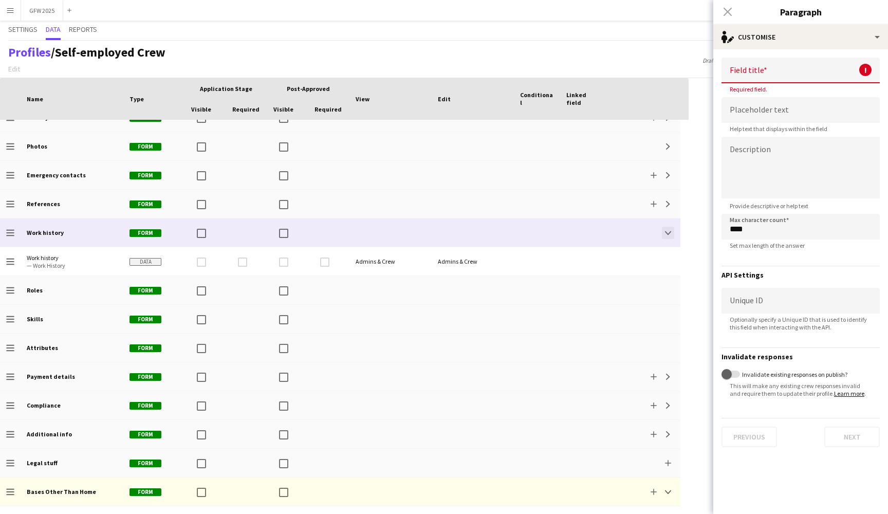
click at [669, 237] on button "Collapse" at bounding box center [668, 233] width 12 height 12
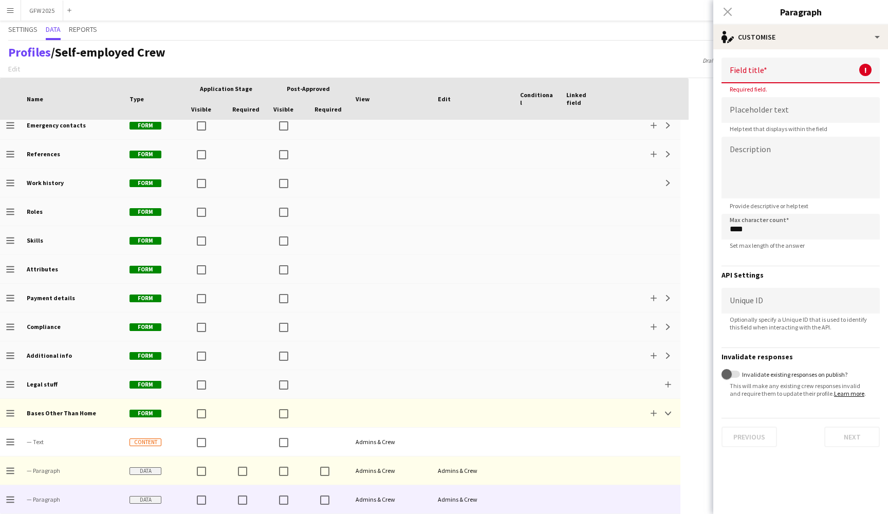
click at [808, 71] on input at bounding box center [800, 71] width 158 height 26
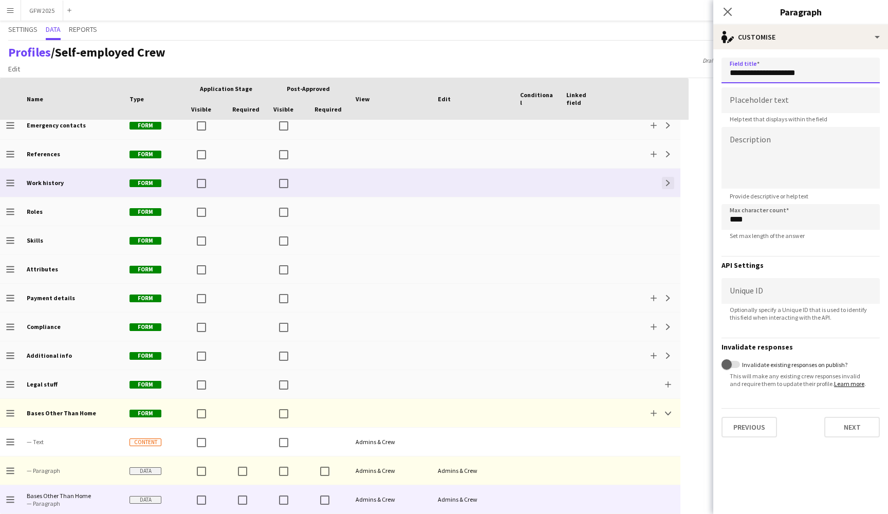
type input "**********"
click at [668, 180] on app-icon "Expand" at bounding box center [668, 183] width 6 height 6
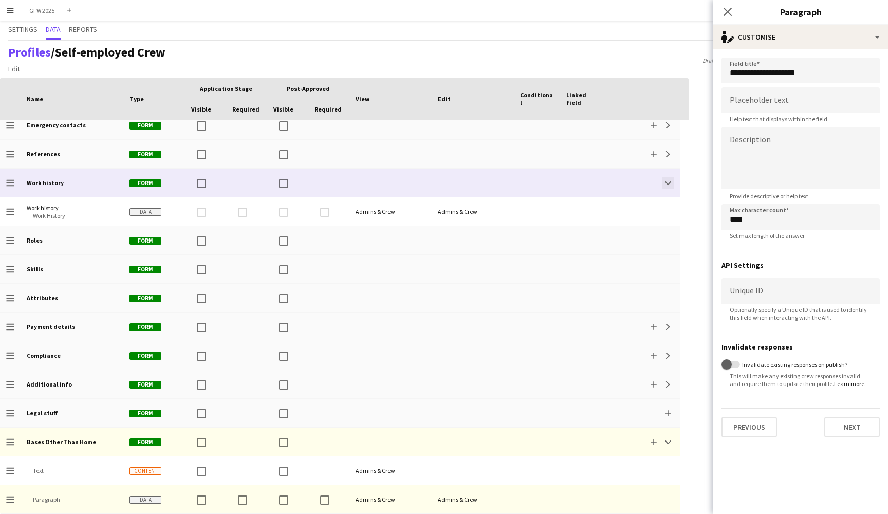
click at [668, 180] on app-icon "Collapse" at bounding box center [668, 183] width 6 height 6
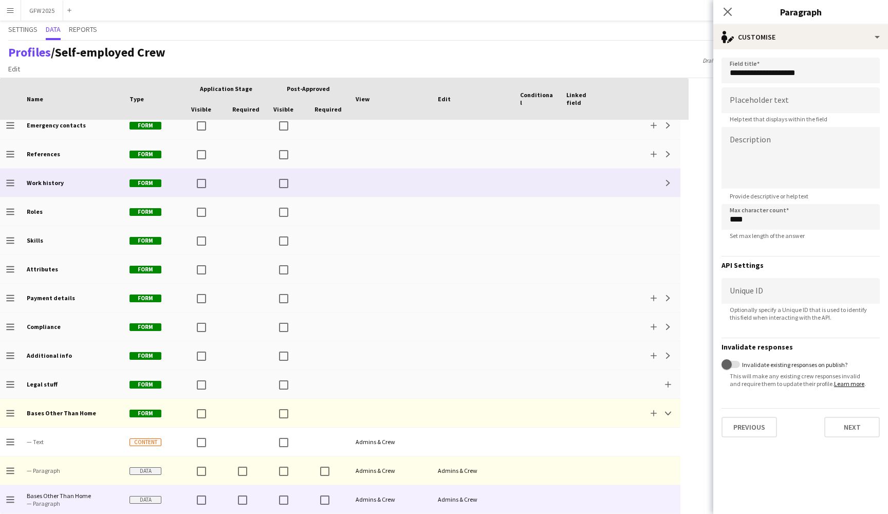
click at [220, 189] on div at bounding box center [205, 183] width 41 height 28
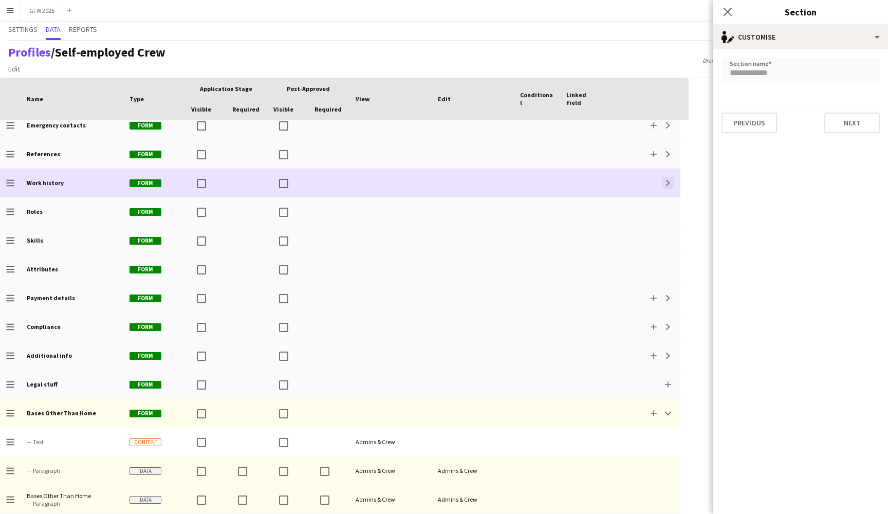
click at [667, 184] on app-icon "Expand" at bounding box center [668, 183] width 6 height 6
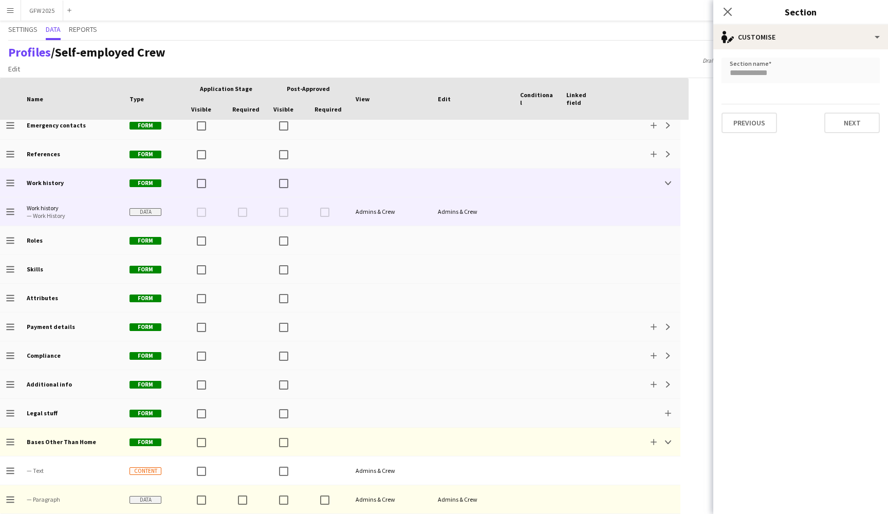
click at [327, 217] on div at bounding box center [328, 211] width 41 height 28
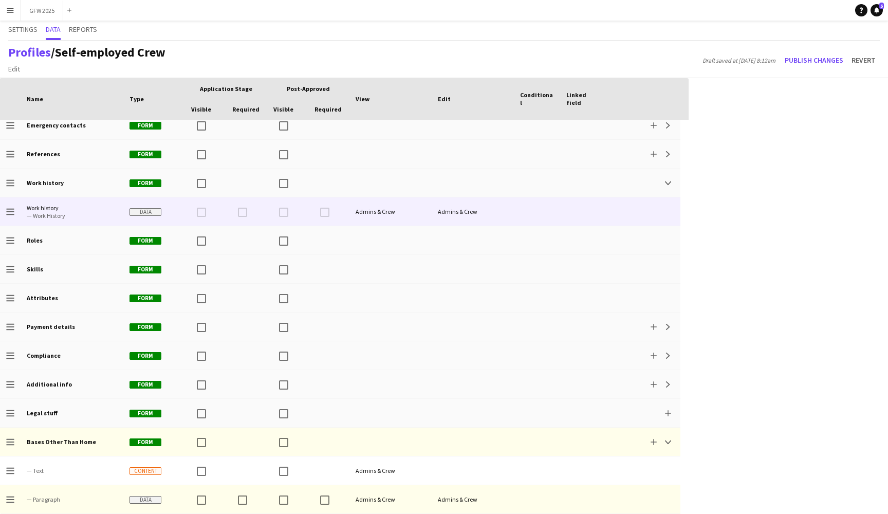
click at [502, 209] on div "Admins & Crew" at bounding box center [473, 211] width 82 height 28
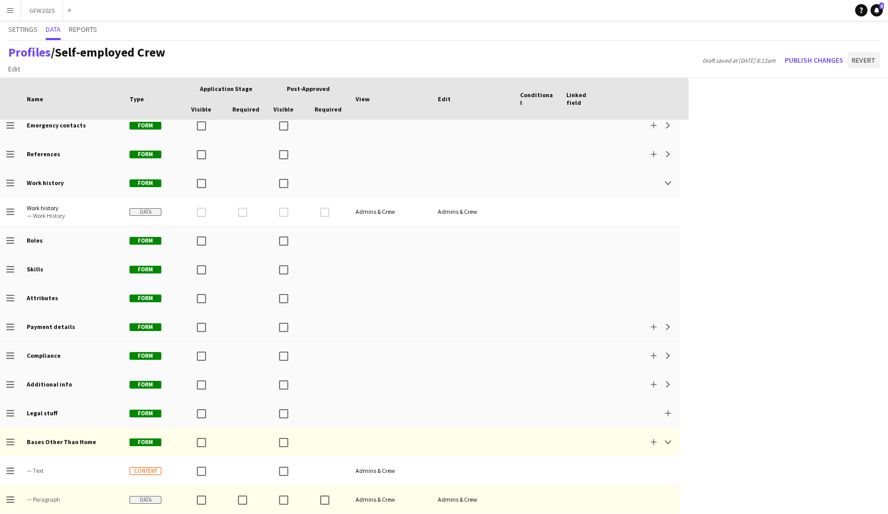
click at [864, 58] on button "Revert" at bounding box center [863, 60] width 32 height 16
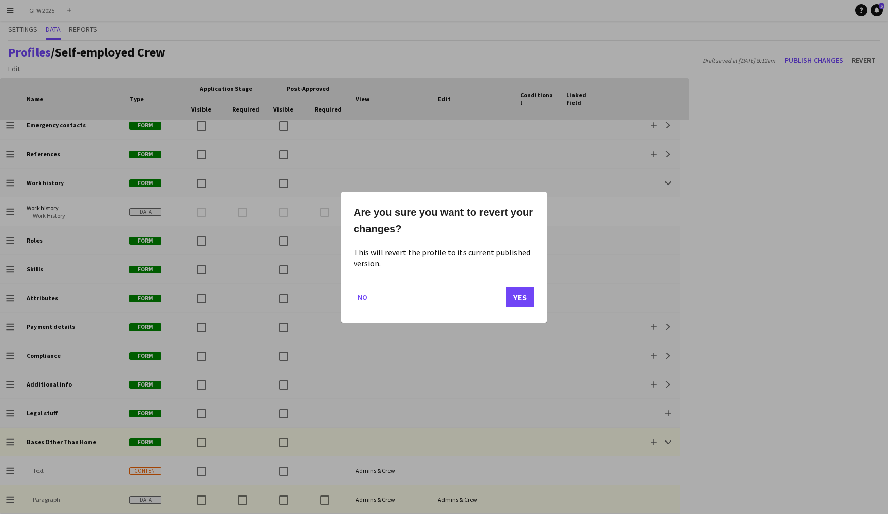
click at [519, 297] on button "Yes" at bounding box center [520, 296] width 29 height 21
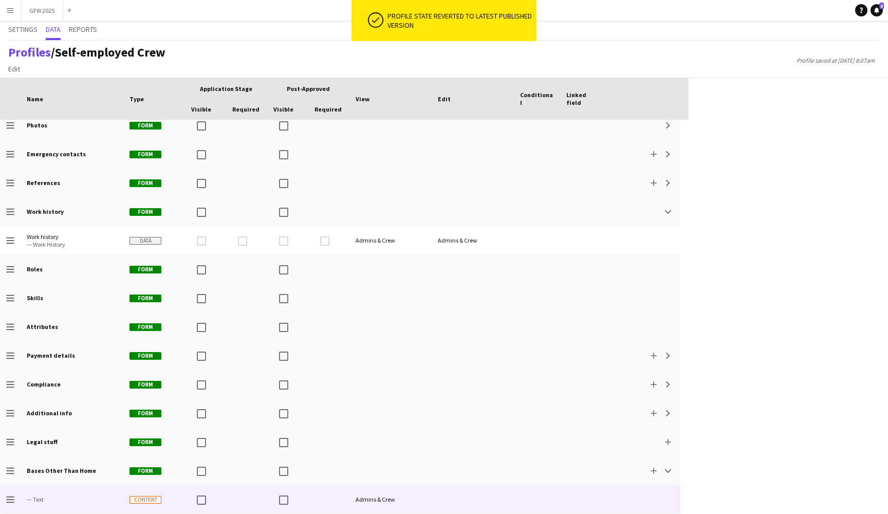
click at [410, 503] on div "Admins & Crew" at bounding box center [390, 499] width 82 height 28
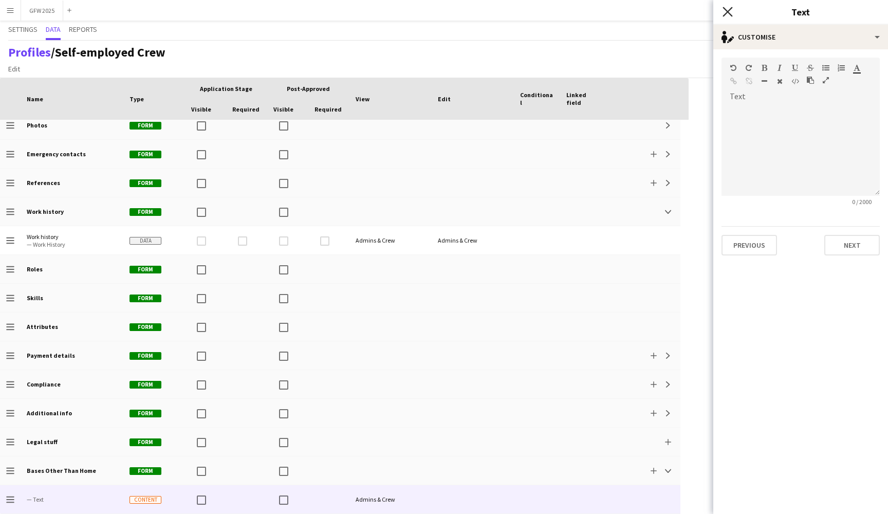
click at [728, 9] on icon "Close pop-in" at bounding box center [727, 12] width 10 height 10
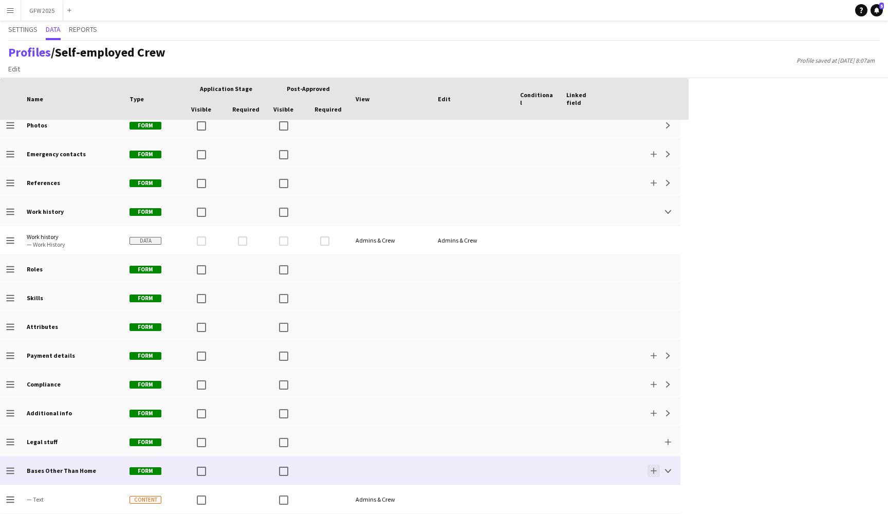
click at [658, 467] on button "Add" at bounding box center [653, 470] width 12 height 12
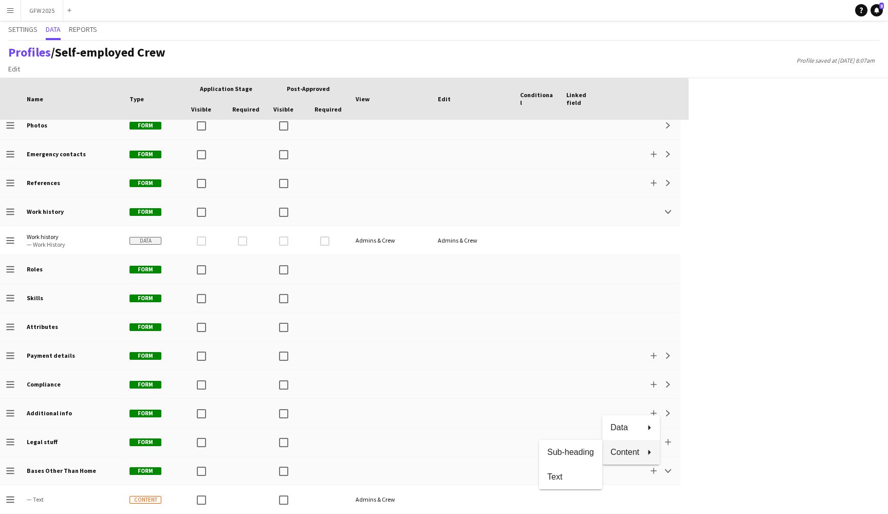
click at [601, 492] on div at bounding box center [444, 257] width 888 height 514
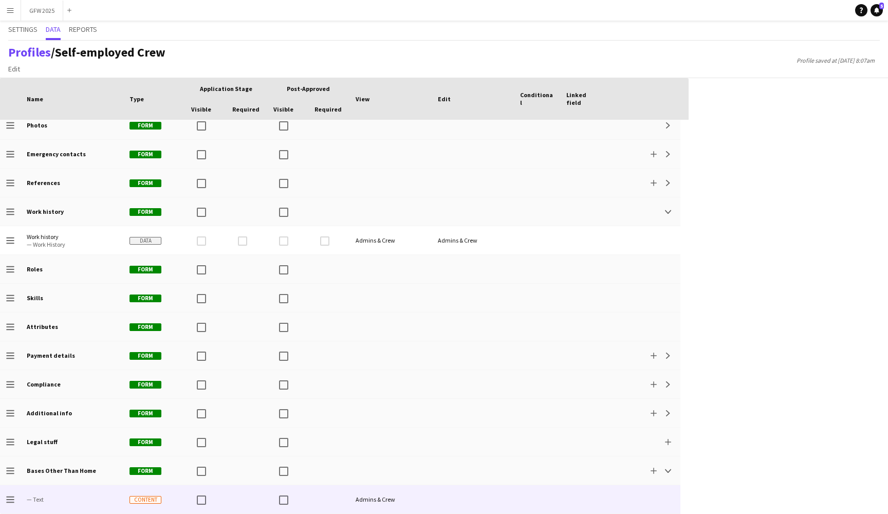
click at [608, 507] on div at bounding box center [643, 499] width 74 height 28
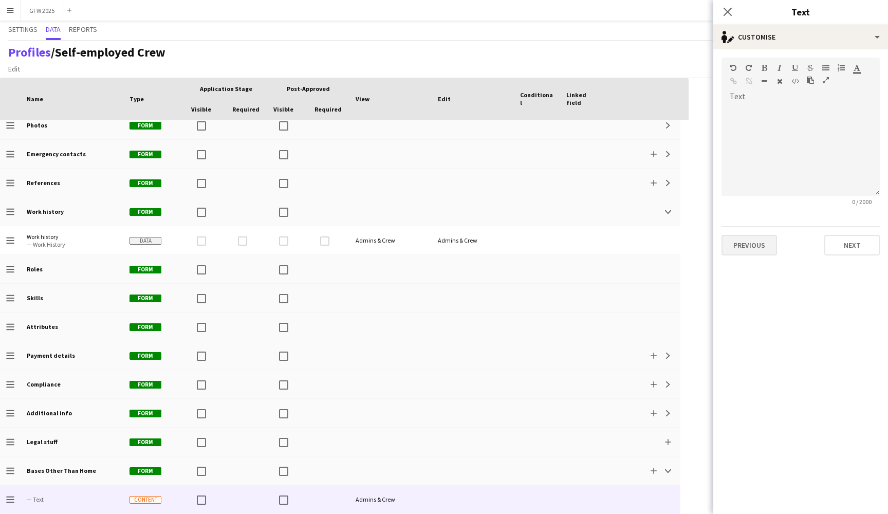
click at [753, 253] on button "Previous" at bounding box center [748, 245] width 55 height 21
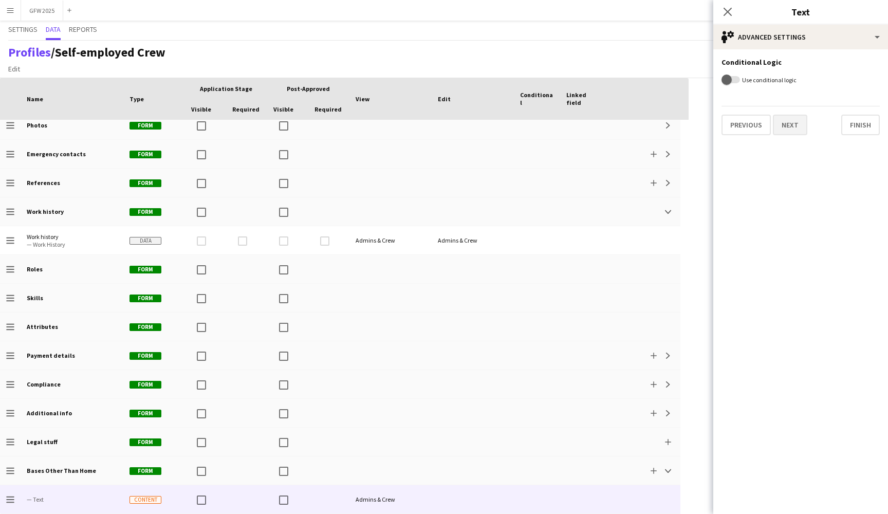
click at [802, 127] on button "Next" at bounding box center [790, 125] width 34 height 21
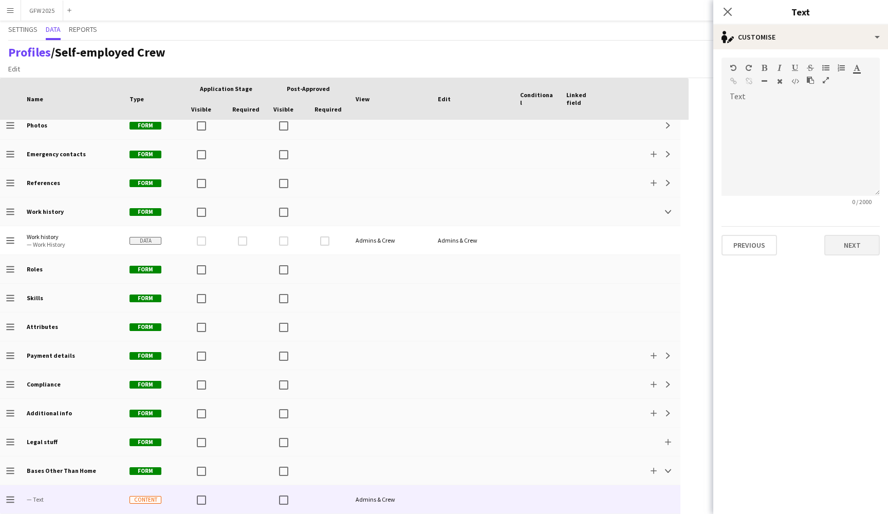
click at [855, 238] on button "Next" at bounding box center [851, 245] width 55 height 21
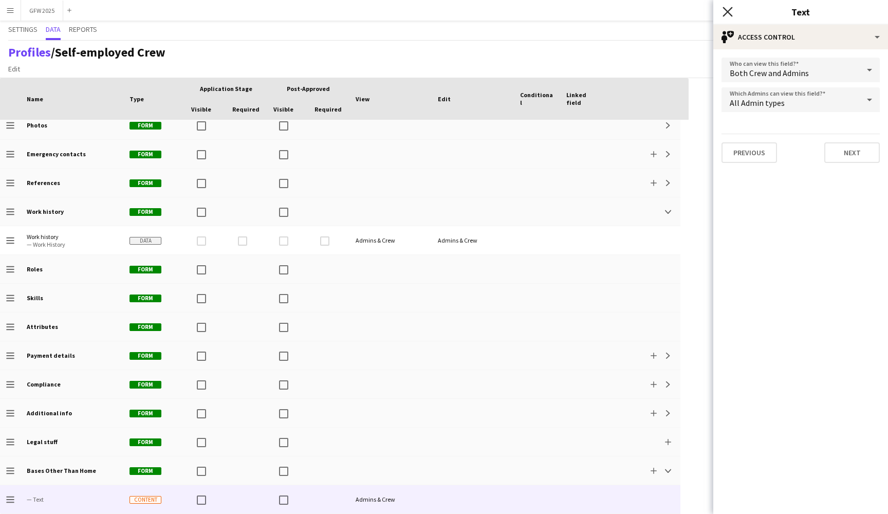
click at [731, 10] on icon "Close pop-in" at bounding box center [727, 12] width 10 height 10
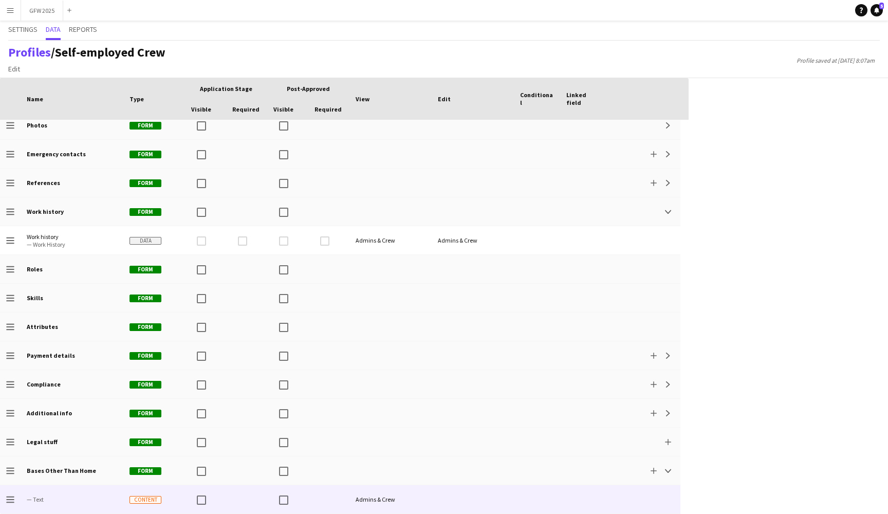
click at [419, 500] on div "Admins & Crew" at bounding box center [390, 499] width 82 height 28
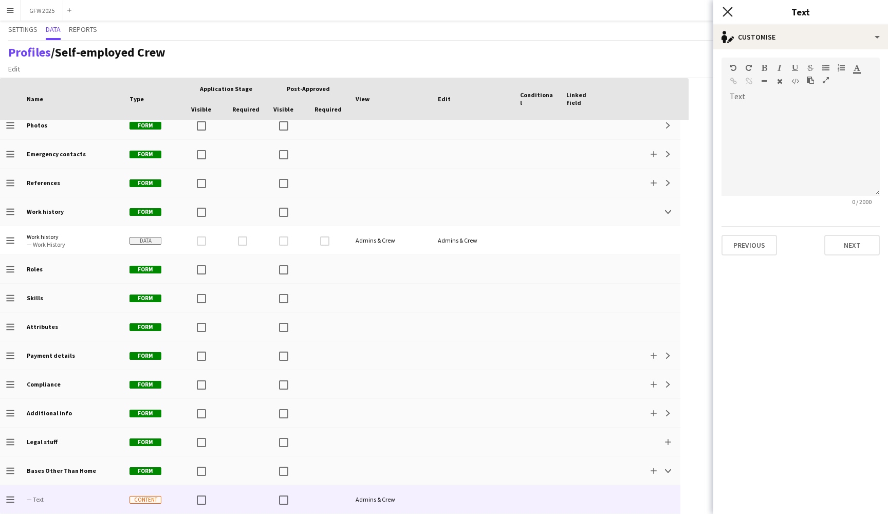
click at [727, 13] on icon "Close pop-in" at bounding box center [727, 12] width 10 height 10
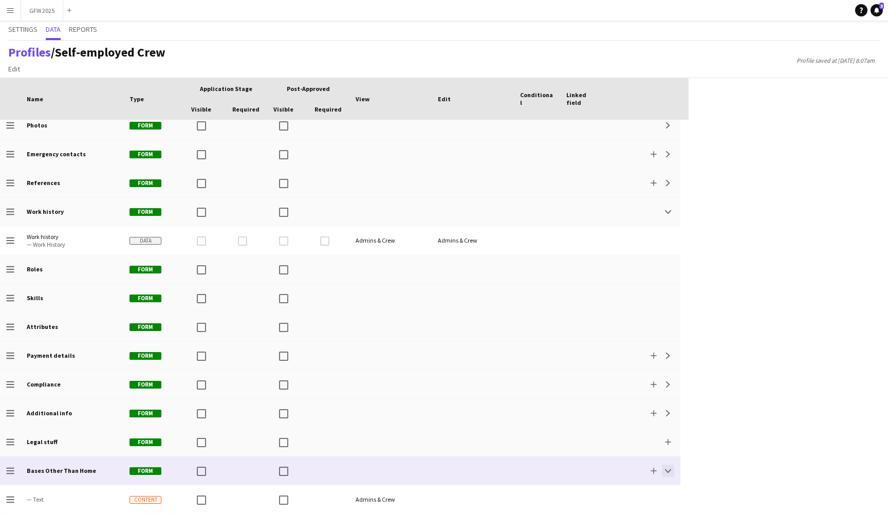
click at [669, 467] on app-icon "Collapse" at bounding box center [668, 470] width 6 height 6
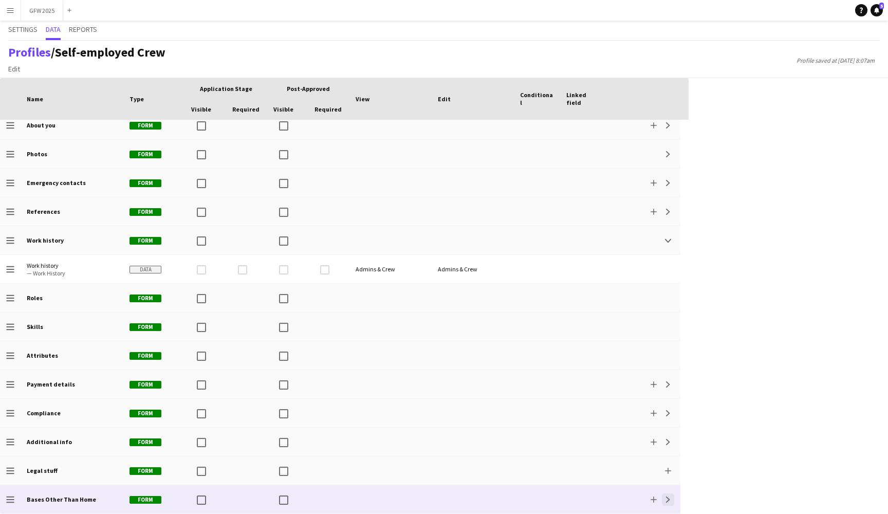
click at [663, 500] on button "Expand" at bounding box center [668, 499] width 12 height 12
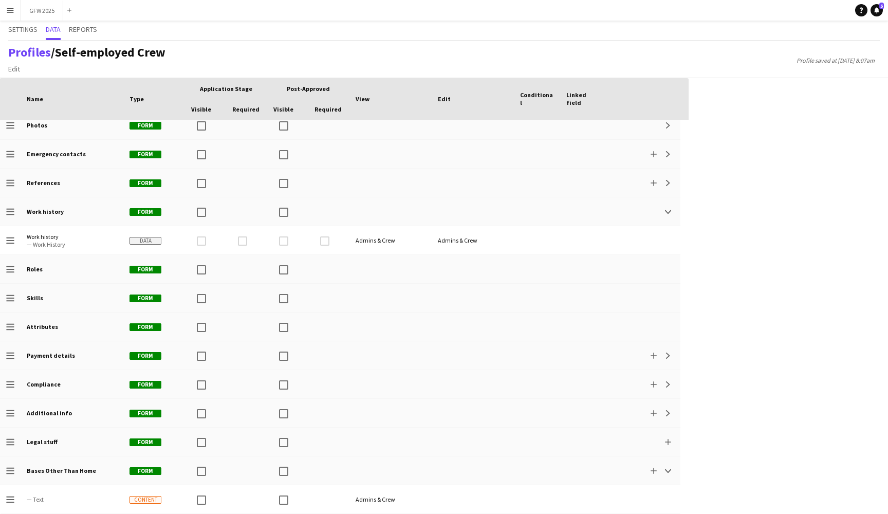
scroll to position [95, 0]
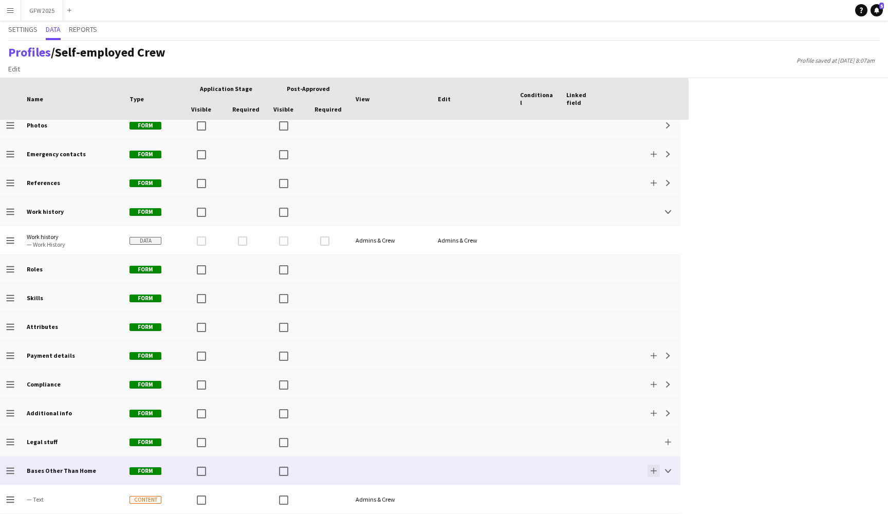
click at [652, 468] on app-icon "Add" at bounding box center [653, 470] width 6 height 6
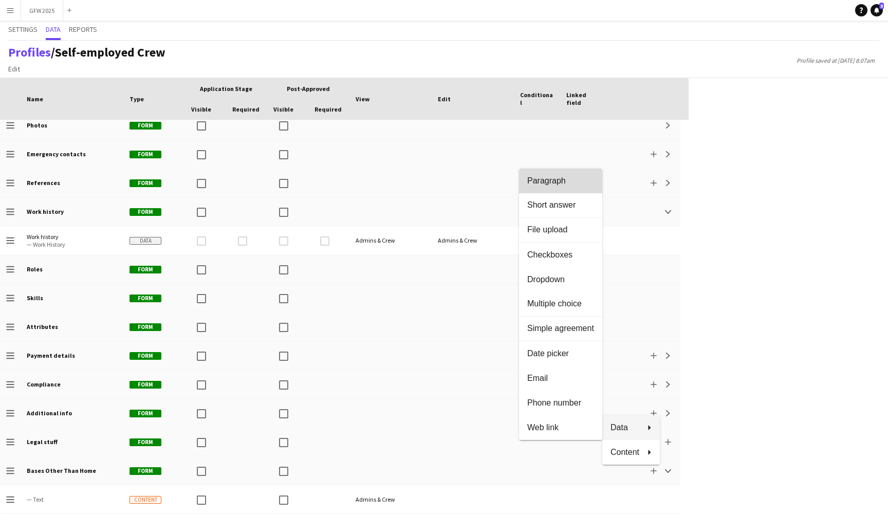
click at [571, 183] on span "Paragraph" at bounding box center [560, 180] width 67 height 9
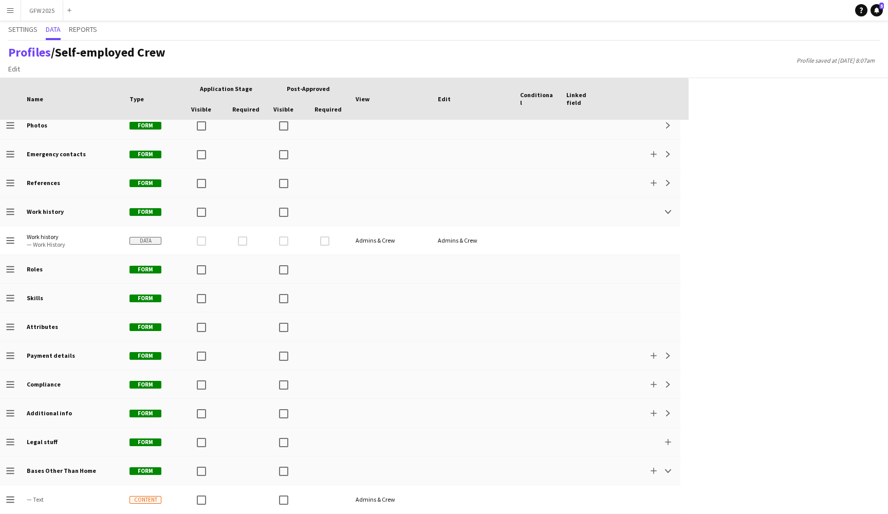
scroll to position [124, 0]
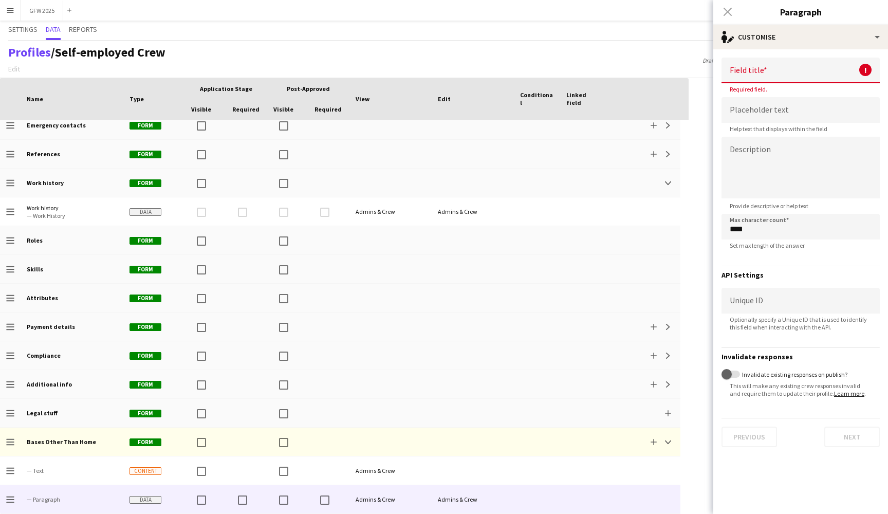
click at [791, 71] on input at bounding box center [800, 71] width 158 height 26
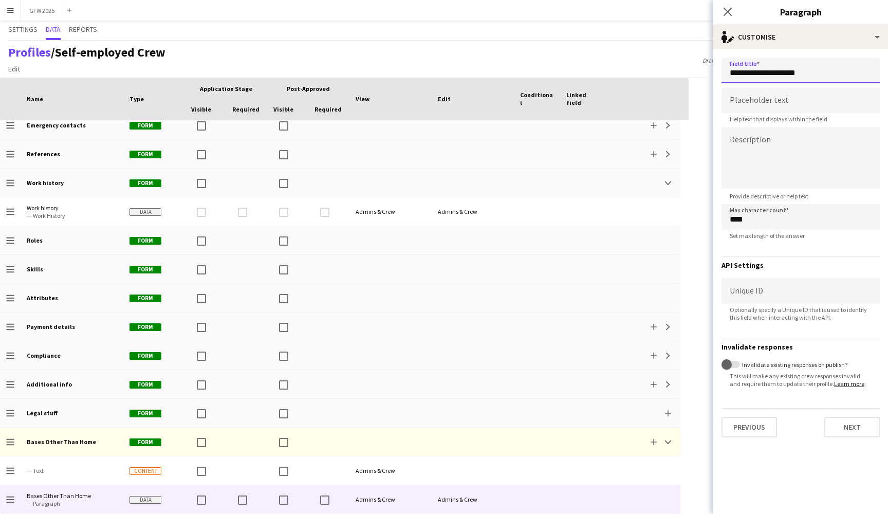
scroll to position [0, 0]
type input "**********"
click at [857, 429] on button "Next" at bounding box center [851, 427] width 55 height 21
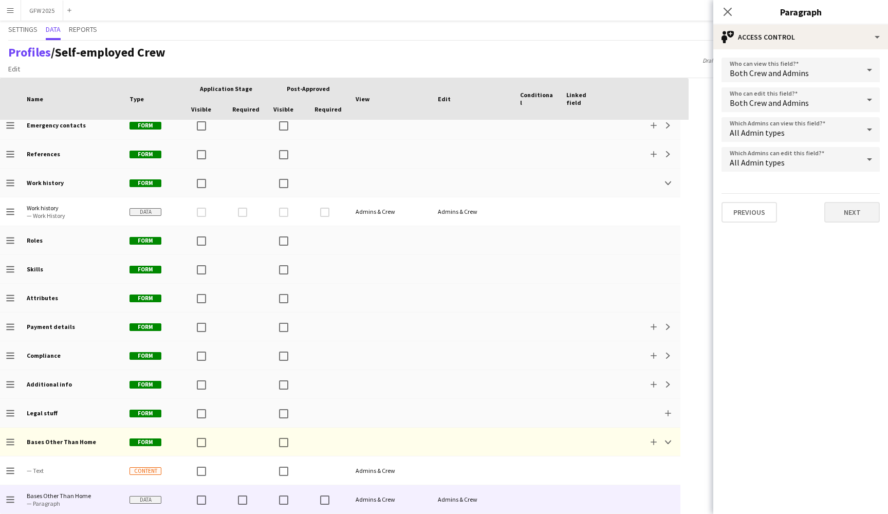
click at [862, 205] on button "Next" at bounding box center [851, 212] width 55 height 21
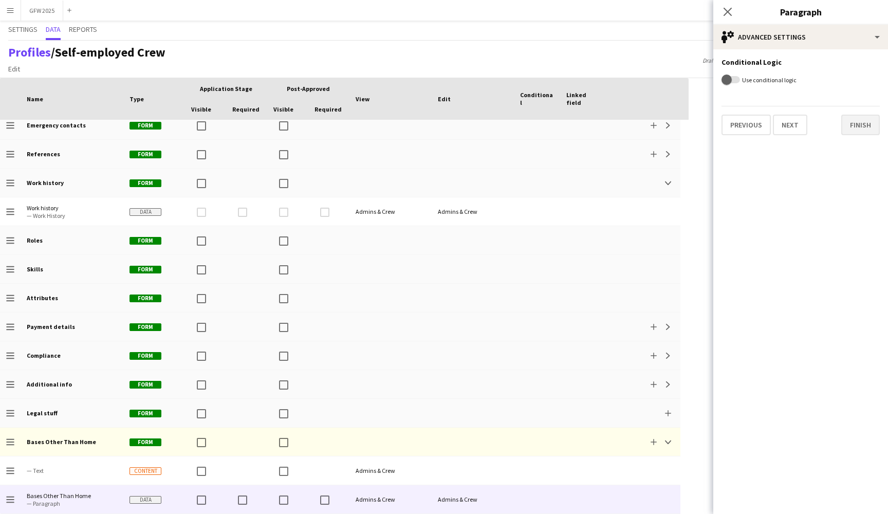
click at [860, 126] on button "Finish" at bounding box center [860, 125] width 39 height 21
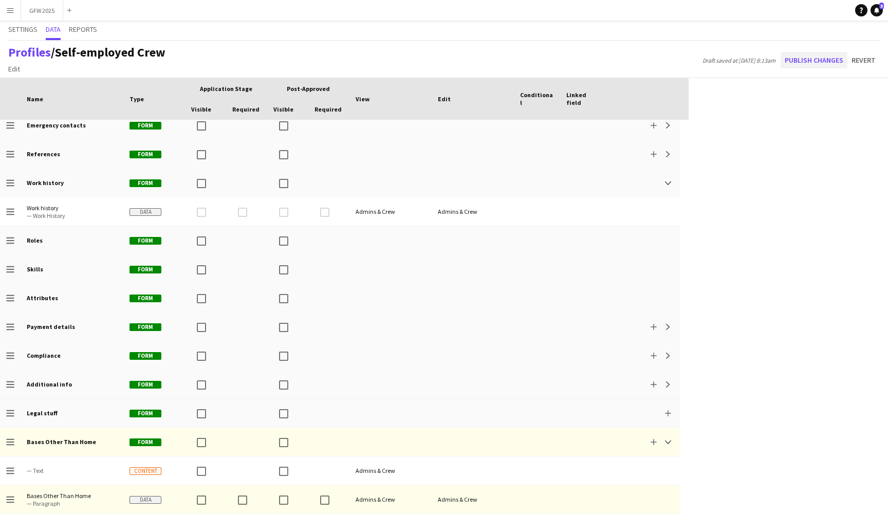
click at [820, 57] on button "Publish changes" at bounding box center [813, 60] width 67 height 16
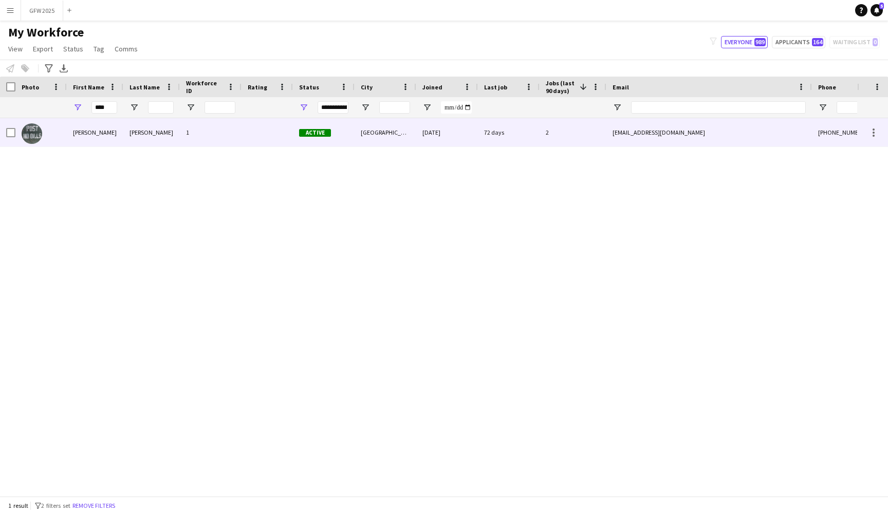
click at [145, 139] on div "[PERSON_NAME]" at bounding box center [151, 132] width 57 height 28
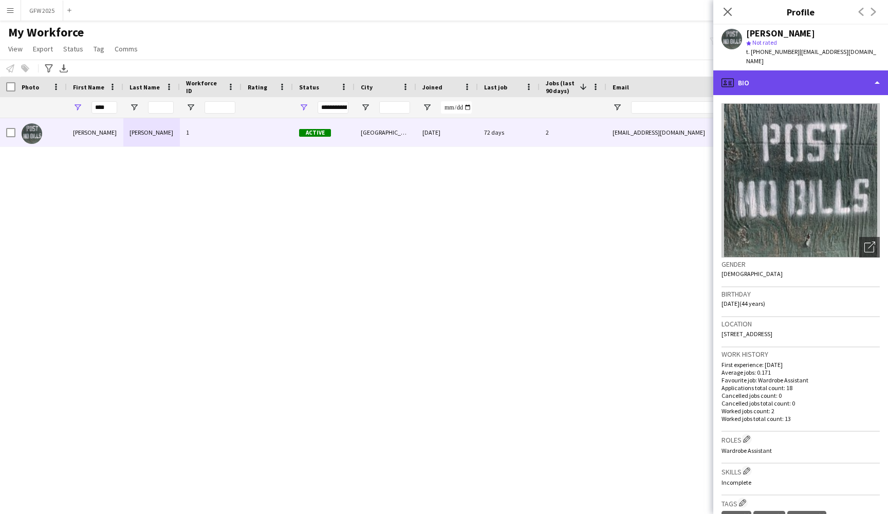
click at [833, 71] on div "profile Bio" at bounding box center [800, 82] width 175 height 25
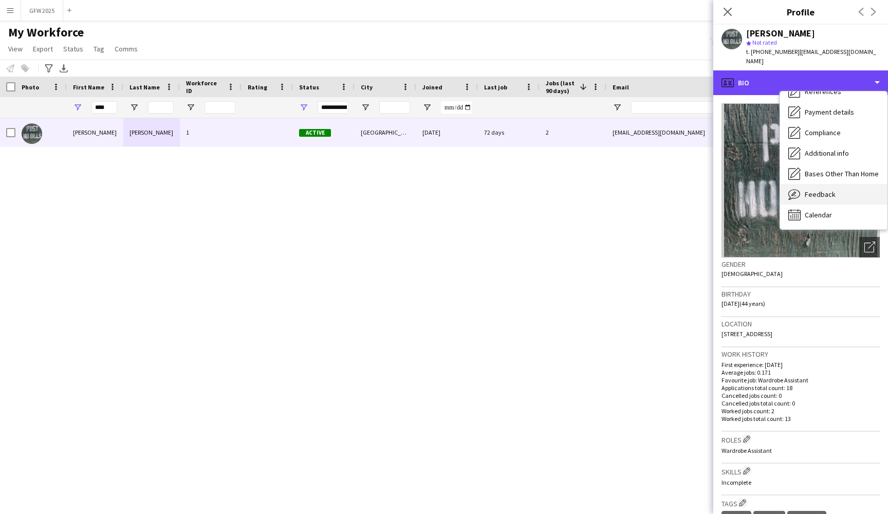
scroll to position [117, 0]
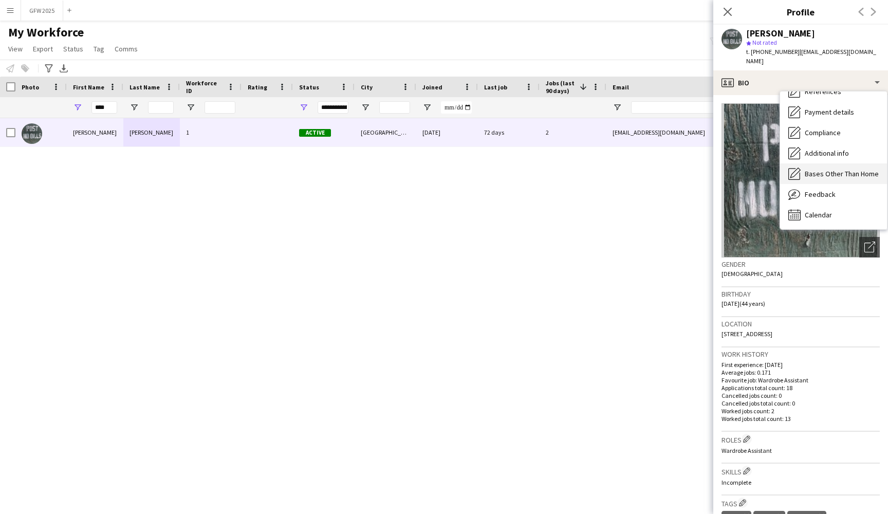
click at [837, 169] on div "Bases Other Than Home Bases Other Than Home" at bounding box center [833, 173] width 107 height 21
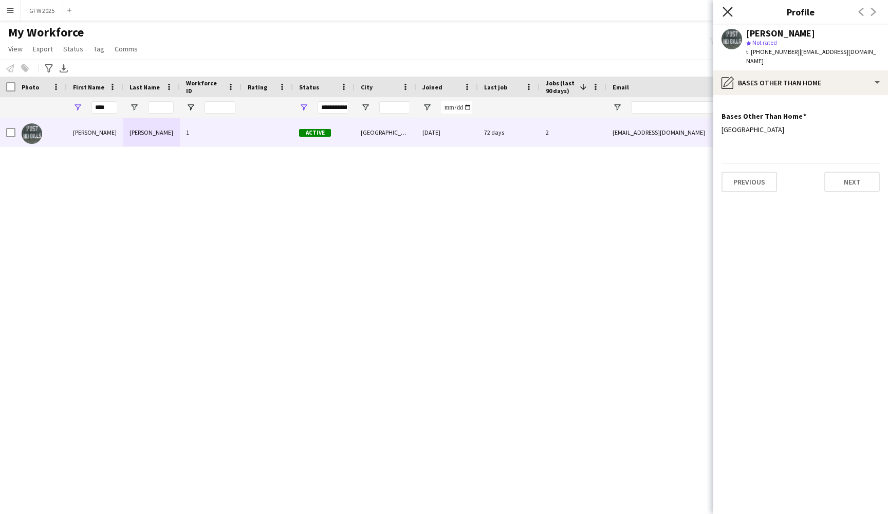
click at [728, 13] on icon at bounding box center [727, 12] width 10 height 10
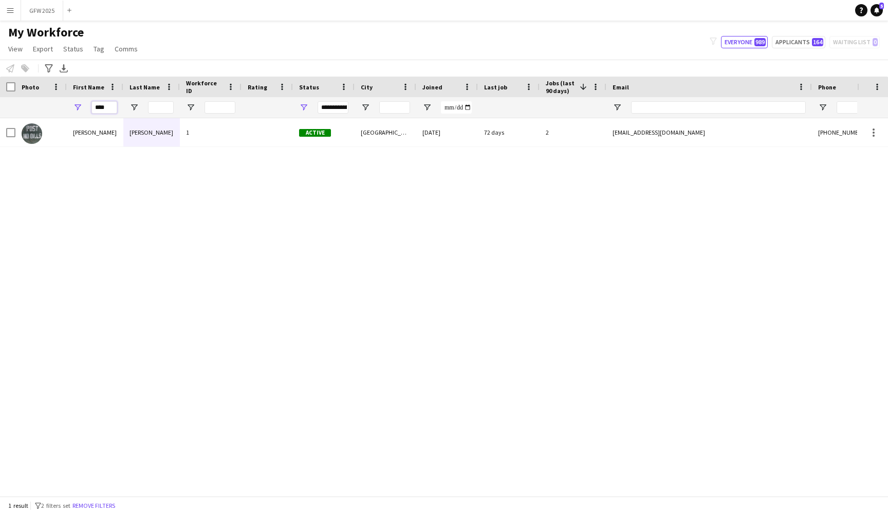
drag, startPoint x: 109, startPoint y: 106, endPoint x: 81, endPoint y: 105, distance: 28.8
click at [81, 105] on div "****" at bounding box center [95, 107] width 57 height 21
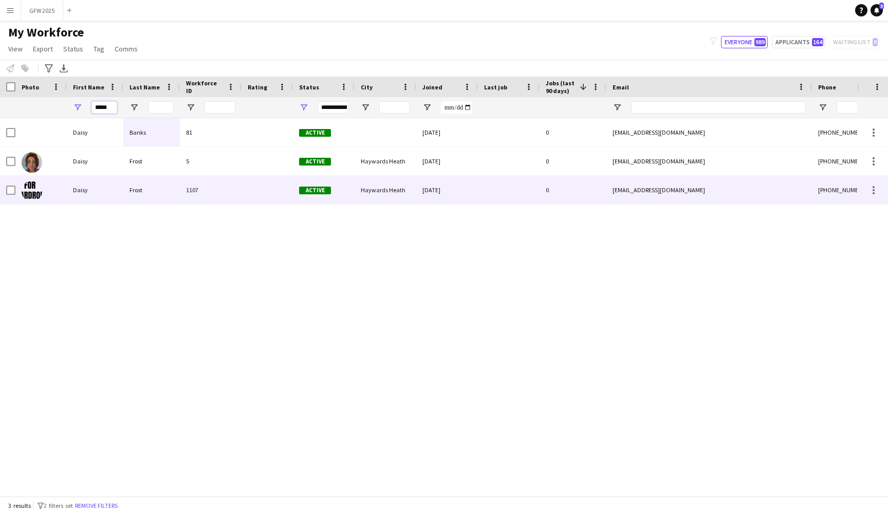
type input "*****"
click at [261, 191] on div at bounding box center [266, 190] width 51 height 28
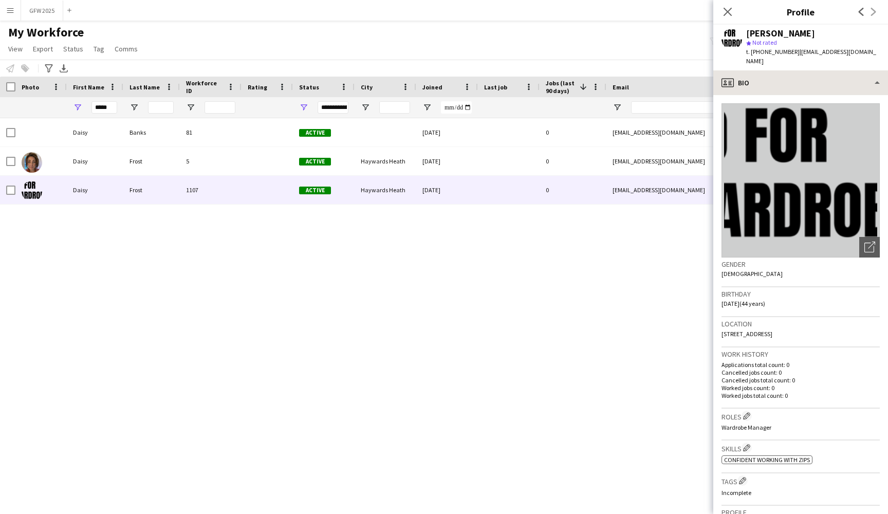
scroll to position [0, 0]
click at [844, 72] on div "profile Bio" at bounding box center [800, 82] width 175 height 25
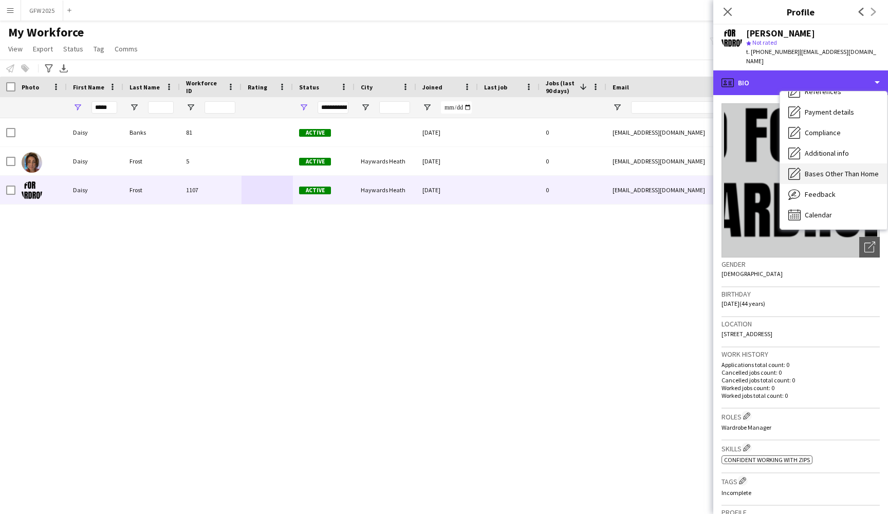
scroll to position [117, 0]
click at [844, 169] on span "Bases Other Than Home" at bounding box center [841, 173] width 74 height 9
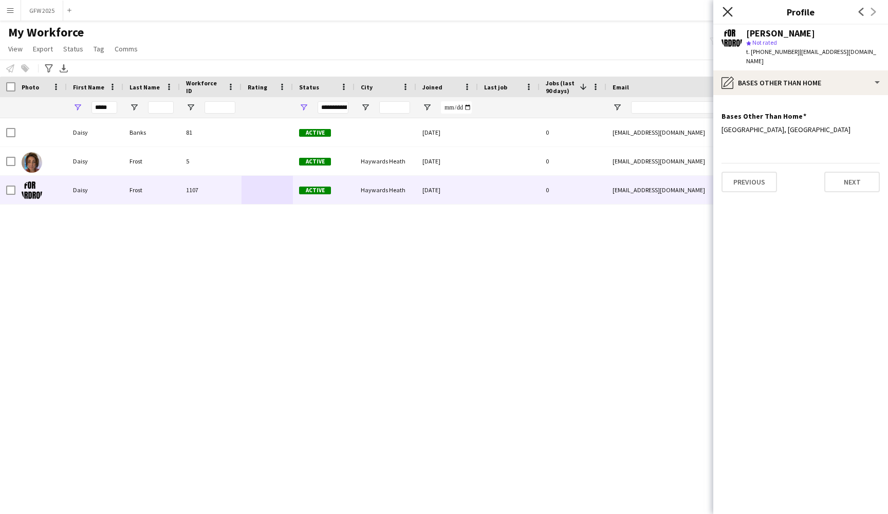
click at [732, 8] on icon at bounding box center [727, 12] width 10 height 10
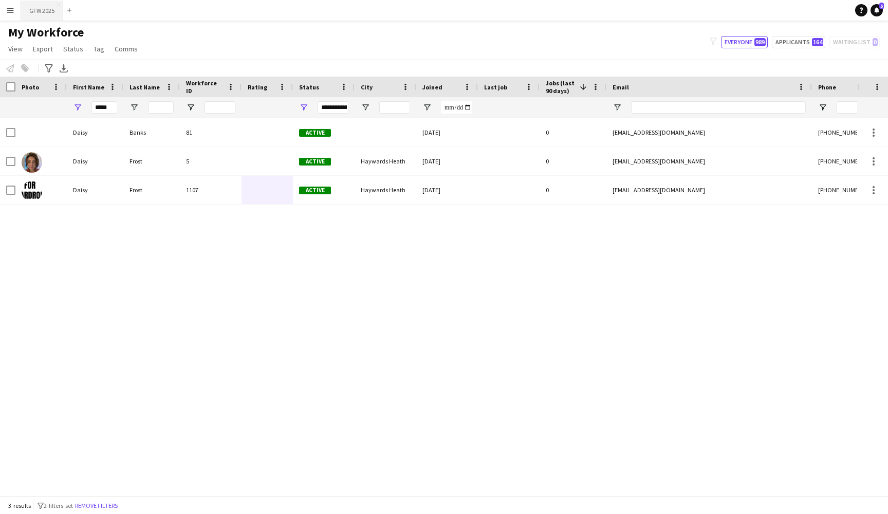
click at [32, 4] on button "GFW 2025 Close" at bounding box center [42, 11] width 42 height 20
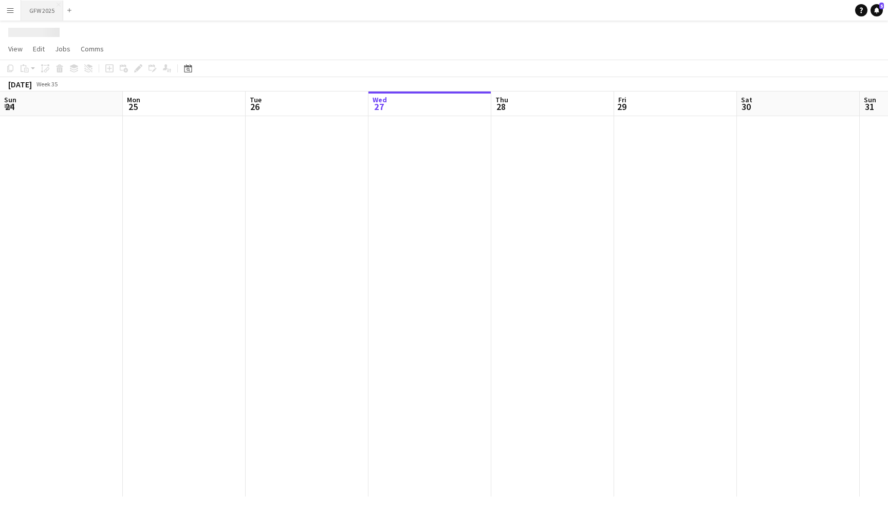
scroll to position [0, 246]
